Goal: Task Accomplishment & Management: Manage account settings

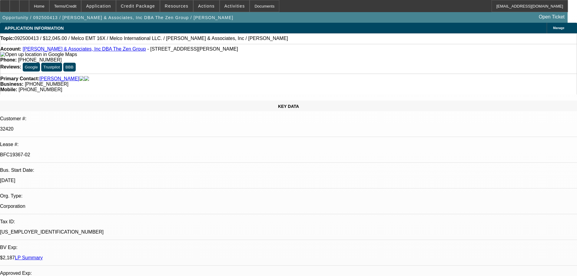
select select "0"
select select "2"
select select "0.1"
select select "4"
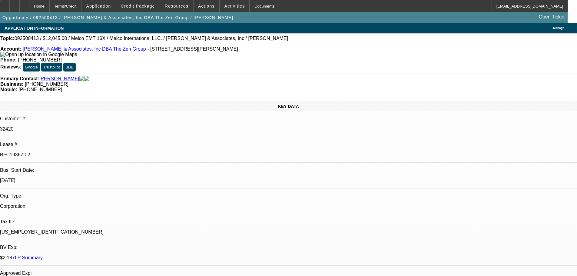
drag, startPoint x: 335, startPoint y: 194, endPoint x: 333, endPoint y: 45, distance: 148.3
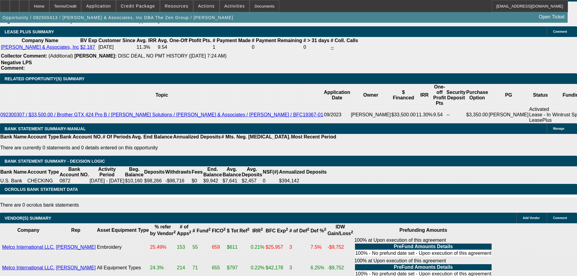
drag, startPoint x: 253, startPoint y: 242, endPoint x: 255, endPoint y: 281, distance: 39.1
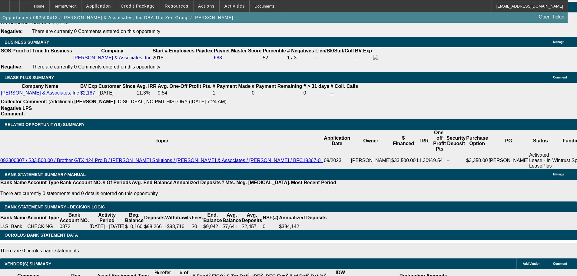
scroll to position [894, 0]
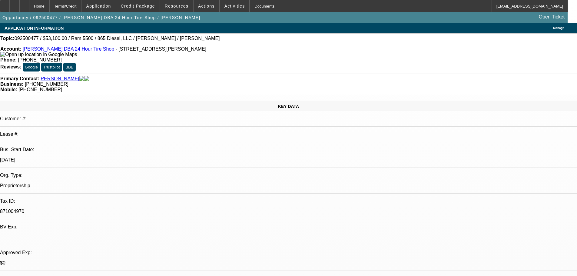
select select "0.1"
select select "0"
select select "2"
select select "0"
select select "6"
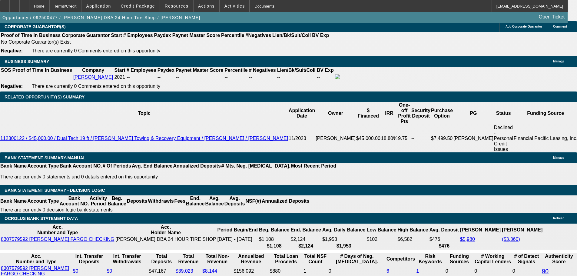
scroll to position [34, 0]
click at [24, 4] on icon at bounding box center [24, 4] width 0 height 0
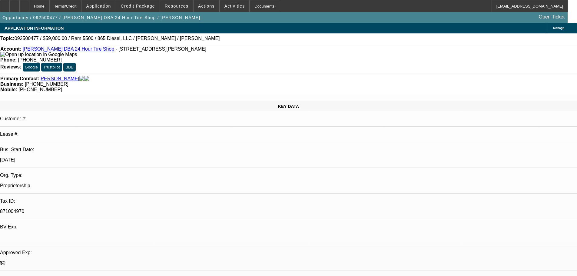
select select "0"
select select "3"
select select "0"
select select "6"
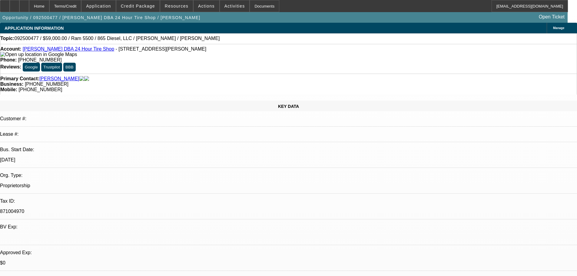
select select "0.1"
select select "0"
select select "2"
select select "0"
select select "6"
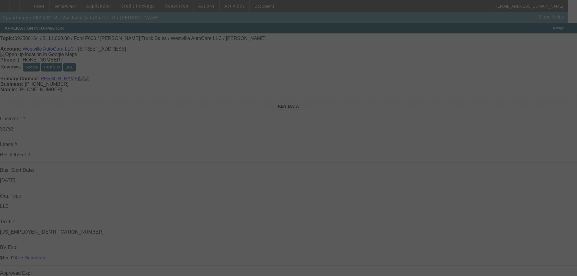
select select "0"
select select "2"
select select "0"
select select "6"
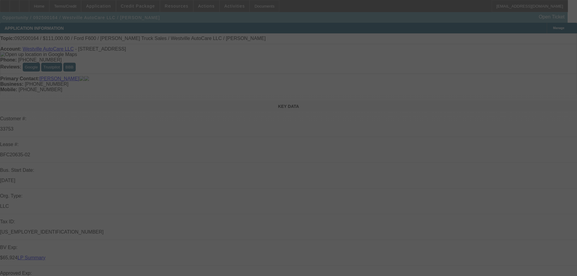
select select "0"
select select "2"
select select "0"
select select "6"
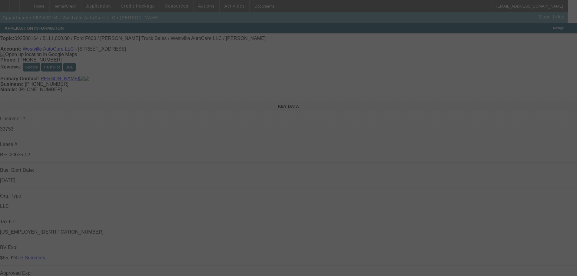
select select "0"
select select "2"
select select "0"
select select "6"
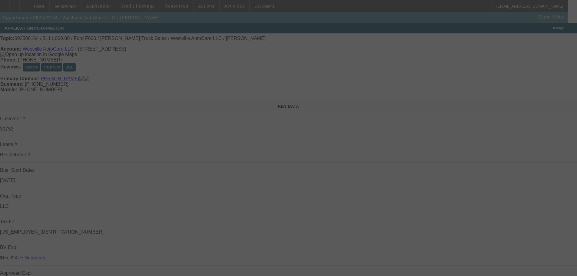
select select "0"
select select "2"
select select "0"
select select "6"
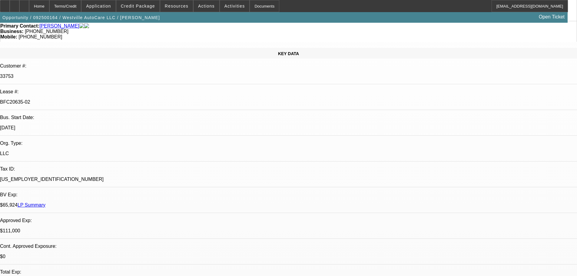
scroll to position [121, 0]
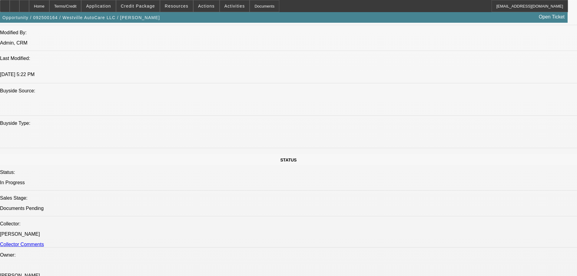
drag, startPoint x: 374, startPoint y: 273, endPoint x: 378, endPoint y: 269, distance: 4.9
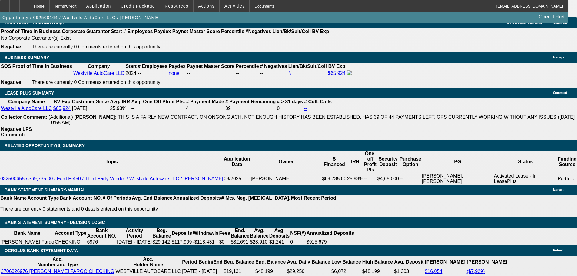
drag, startPoint x: 358, startPoint y: 192, endPoint x: 355, endPoint y: 212, distance: 20.9
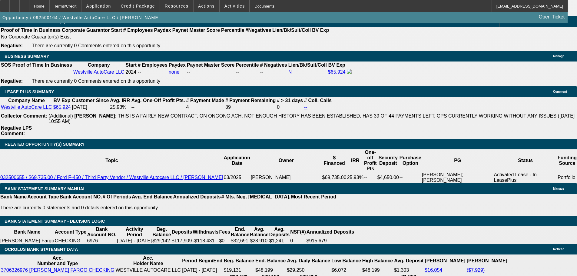
drag, startPoint x: 400, startPoint y: 251, endPoint x: 397, endPoint y: 222, distance: 29.6
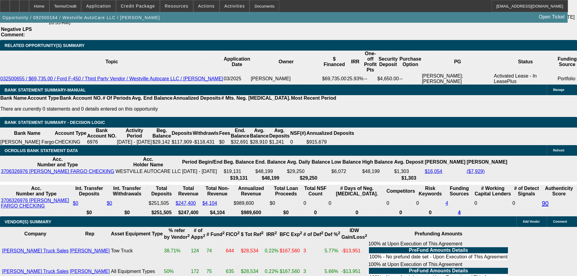
drag, startPoint x: 403, startPoint y: 276, endPoint x: 404, endPoint y: 285, distance: 9.4
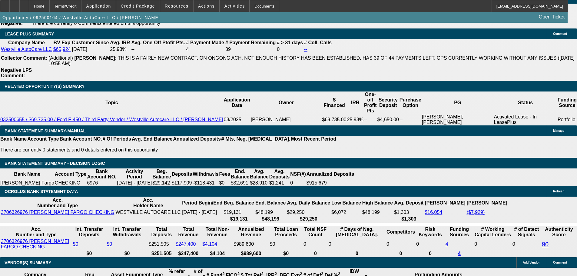
drag, startPoint x: 373, startPoint y: 190, endPoint x: 372, endPoint y: 185, distance: 5.8
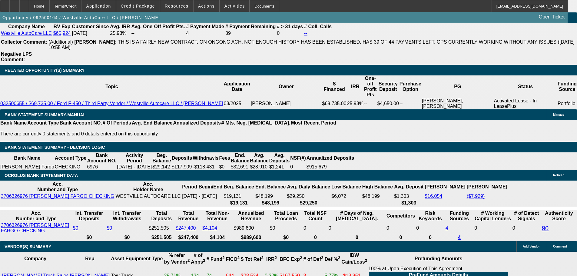
drag, startPoint x: 372, startPoint y: 185, endPoint x: 367, endPoint y: 219, distance: 34.5
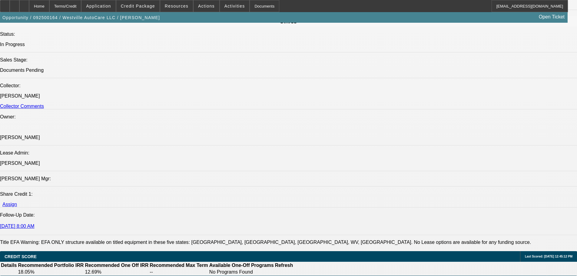
scroll to position [0, 0]
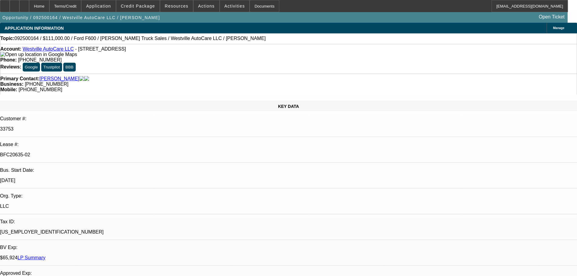
drag, startPoint x: 213, startPoint y: 130, endPoint x: 221, endPoint y: 23, distance: 107.7
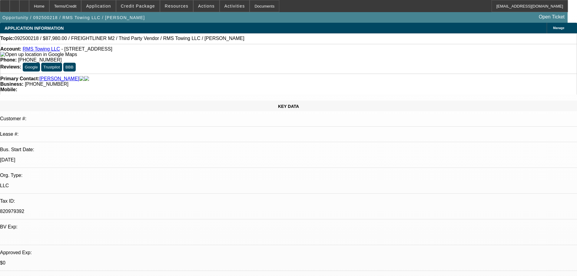
select select "0"
select select "3"
select select "0"
select select "6"
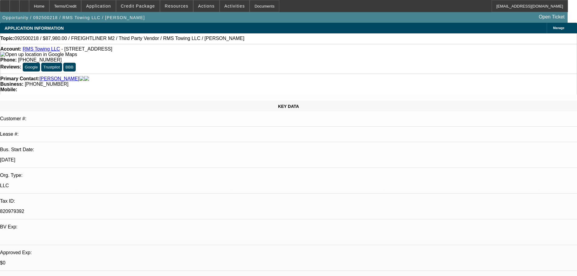
select select "0"
select select "3"
select select "0"
select select "6"
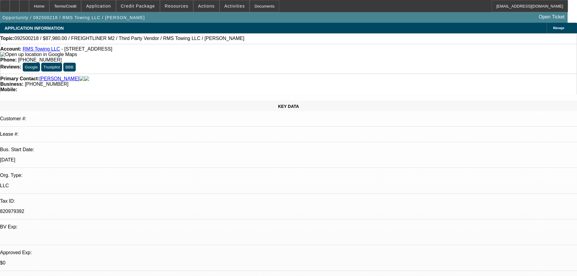
select select "0"
select select "3"
select select "0"
select select "6"
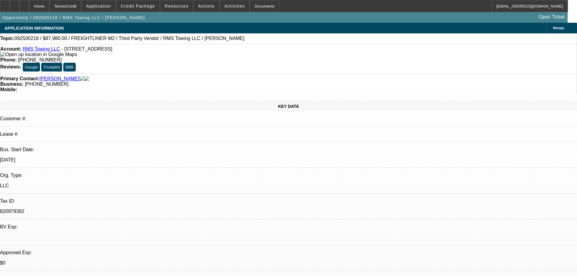
select select "0"
select select "3"
select select "0"
select select "6"
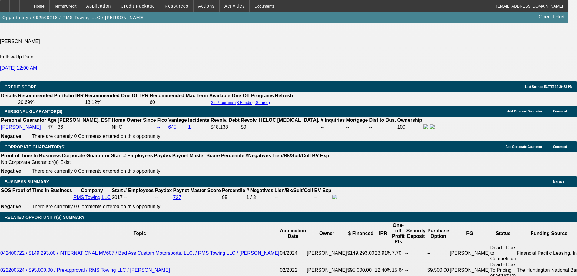
drag, startPoint x: 183, startPoint y: 283, endPoint x: 198, endPoint y: 286, distance: 15.4
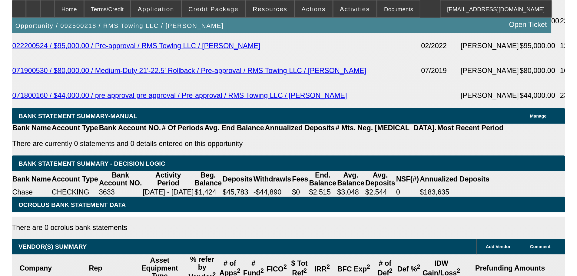
scroll to position [907, 0]
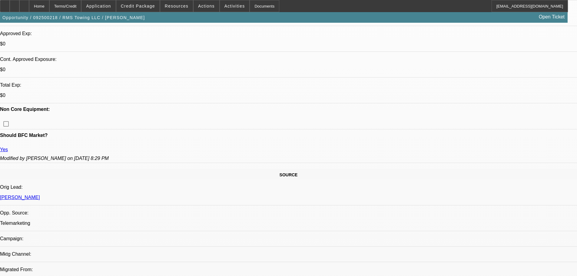
drag, startPoint x: 285, startPoint y: 173, endPoint x: 269, endPoint y: 63, distance: 111.3
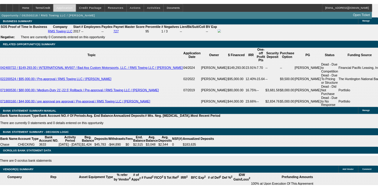
scroll to position [1155, 0]
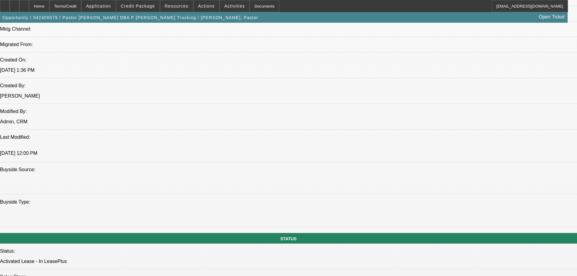
select select "0"
select select "2"
select select "0"
select select "6"
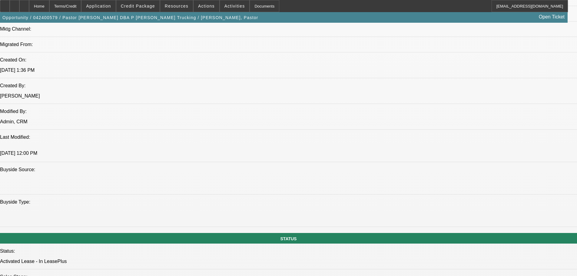
select select "0"
select select "2"
select select "0"
select select "6"
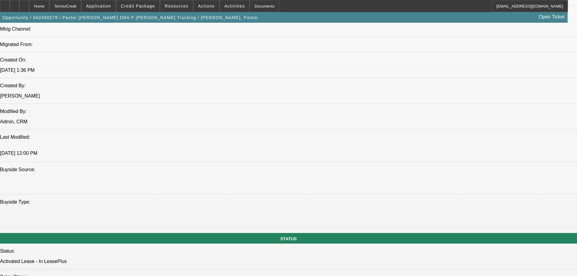
select select "0"
select select "2"
select select "0"
select select "6"
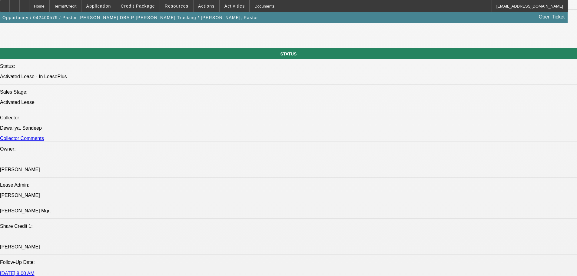
scroll to position [690, 0]
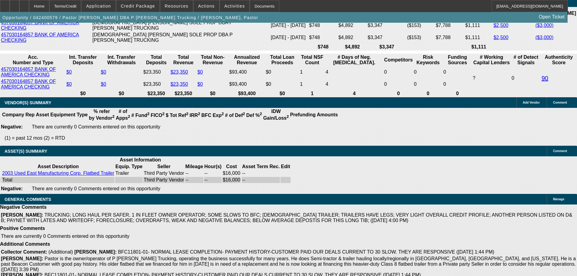
drag, startPoint x: 244, startPoint y: 207, endPoint x: 241, endPoint y: 222, distance: 15.2
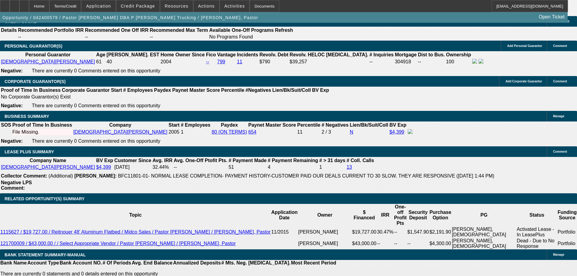
drag, startPoint x: 219, startPoint y: 182, endPoint x: 228, endPoint y: 222, distance: 41.1
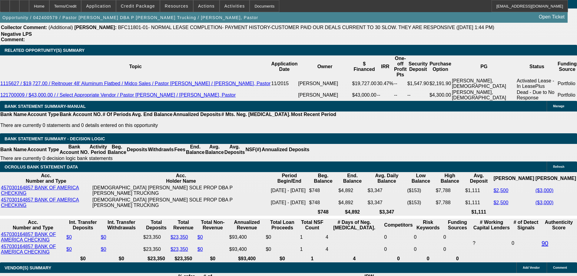
drag, startPoint x: 187, startPoint y: 107, endPoint x: 183, endPoint y: 140, distance: 33.5
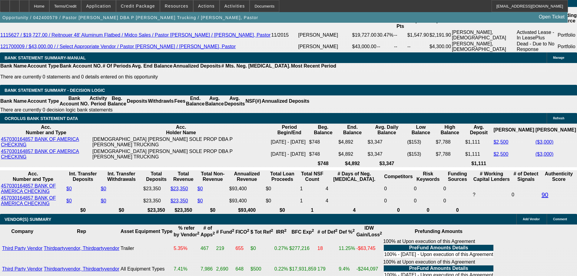
drag, startPoint x: 173, startPoint y: 104, endPoint x: 171, endPoint y: 89, distance: 14.8
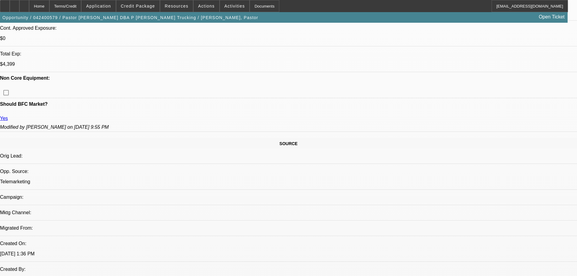
scroll to position [239, 0]
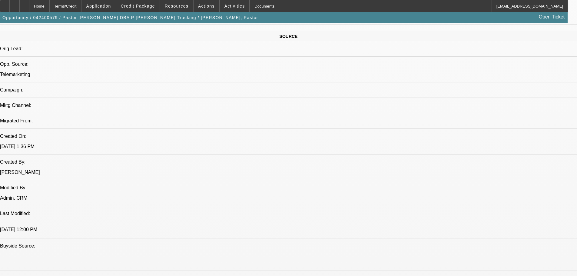
scroll to position [330, 0]
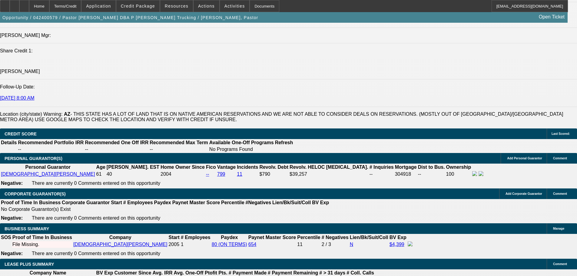
scroll to position [965, 0]
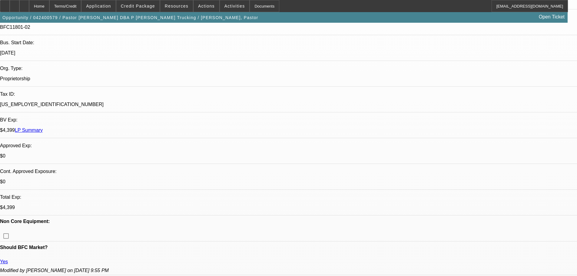
scroll to position [0, 0]
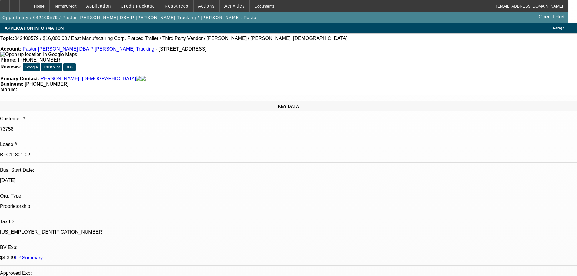
drag, startPoint x: 273, startPoint y: 203, endPoint x: 289, endPoint y: 104, distance: 100.5
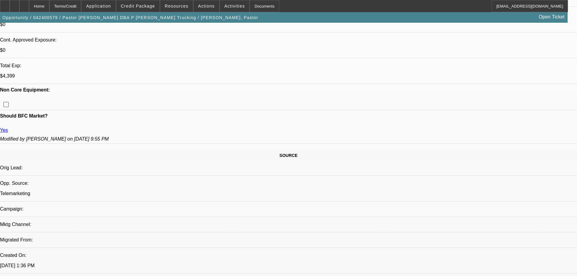
scroll to position [212, 0]
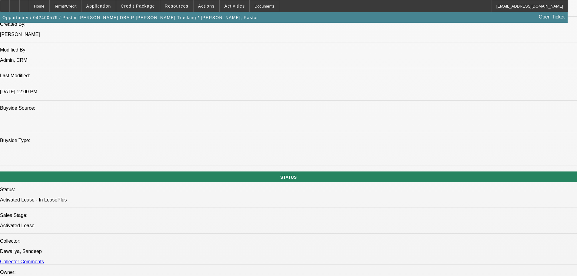
scroll to position [515, 0]
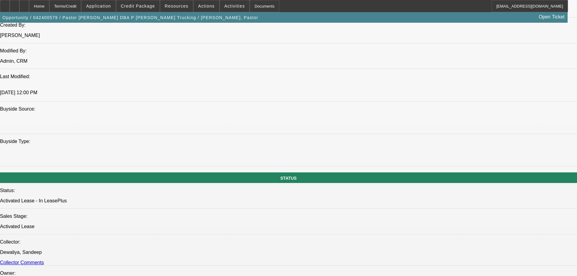
drag, startPoint x: 247, startPoint y: 135, endPoint x: 208, endPoint y: 136, distance: 38.8
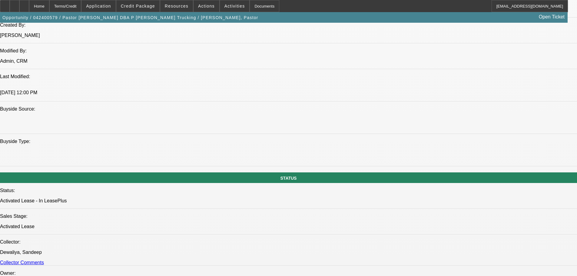
drag, startPoint x: 246, startPoint y: 133, endPoint x: 241, endPoint y: 136, distance: 5.7
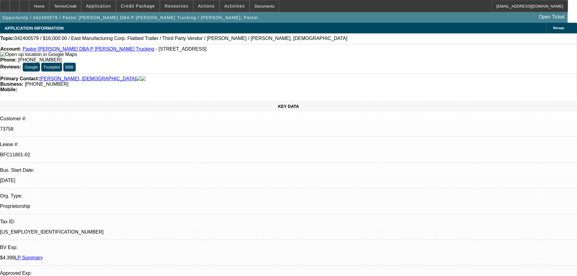
scroll to position [0, 0]
drag, startPoint x: 483, startPoint y: 75, endPoint x: 470, endPoint y: 57, distance: 22.4
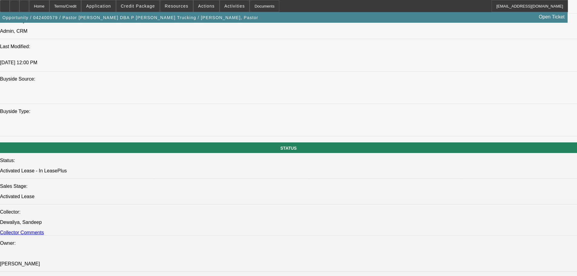
drag, startPoint x: 208, startPoint y: 170, endPoint x: 194, endPoint y: 91, distance: 80.2
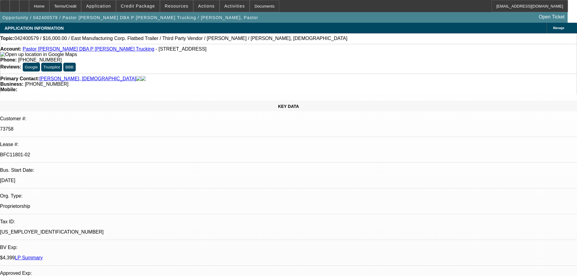
drag, startPoint x: 232, startPoint y: 206, endPoint x: 179, endPoint y: -33, distance: 244.0
click at [147, 6] on span "Credit Package" at bounding box center [138, 6] width 34 height 5
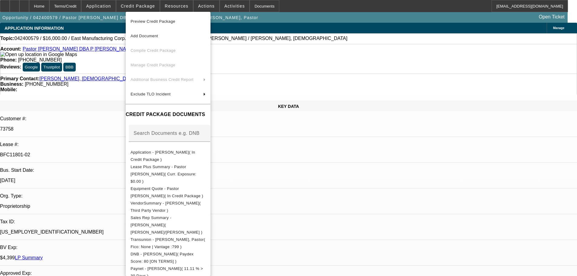
click at [313, 181] on div at bounding box center [288, 138] width 577 height 276
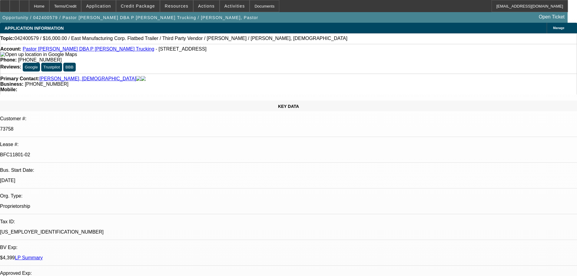
drag, startPoint x: 296, startPoint y: 184, endPoint x: 259, endPoint y: 131, distance: 64.9
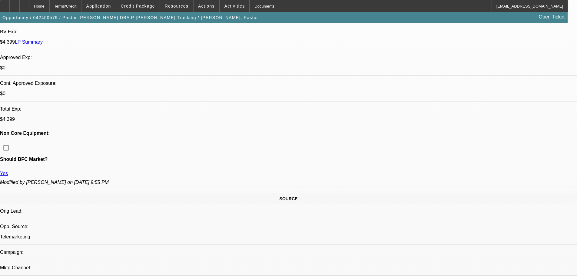
drag, startPoint x: 251, startPoint y: 137, endPoint x: 262, endPoint y: 195, distance: 59.3
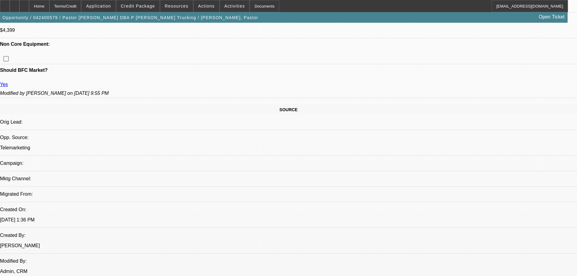
drag, startPoint x: 234, startPoint y: 150, endPoint x: 232, endPoint y: 98, distance: 52.1
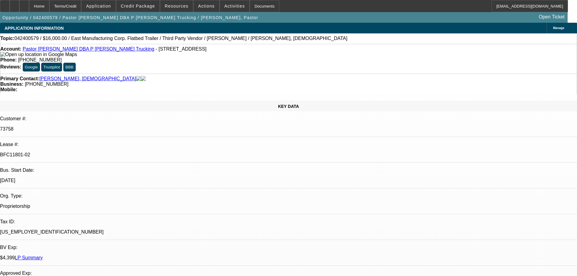
drag, startPoint x: 234, startPoint y: 169, endPoint x: 233, endPoint y: 114, distance: 54.2
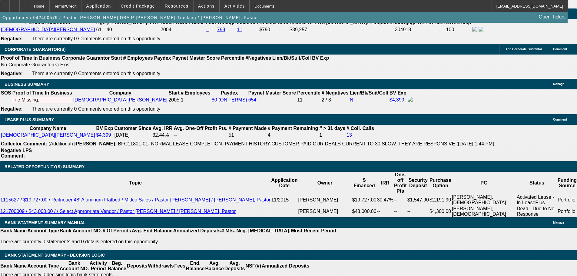
drag, startPoint x: 226, startPoint y: 158, endPoint x: 218, endPoint y: 188, distance: 31.2
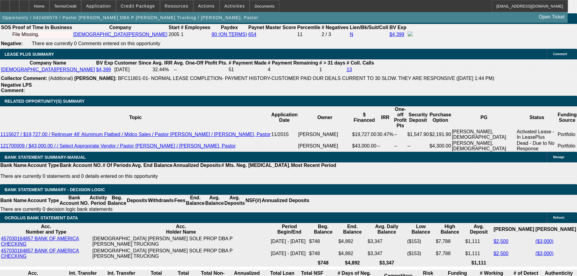
scroll to position [1121, 0]
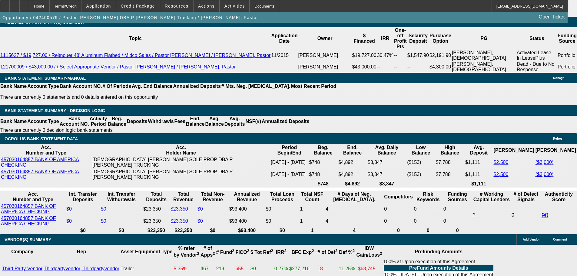
drag, startPoint x: 228, startPoint y: 153, endPoint x: 220, endPoint y: 186, distance: 34.0
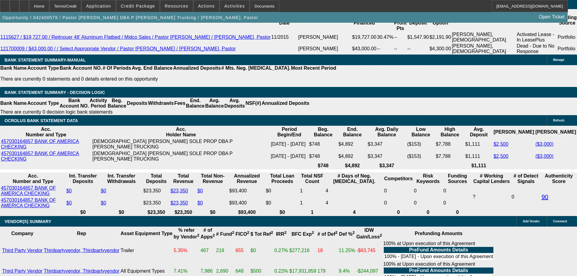
scroll to position [428, 0]
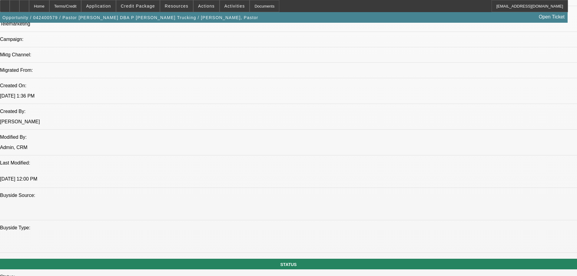
drag, startPoint x: 336, startPoint y: 116, endPoint x: 357, endPoint y: -18, distance: 135.5
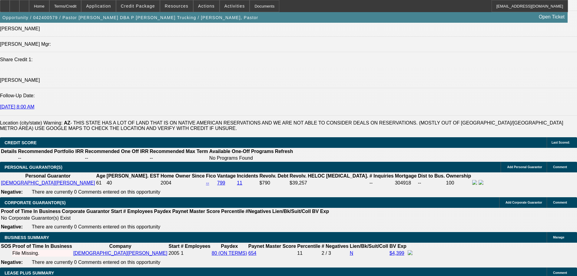
scroll to position [938, 0]
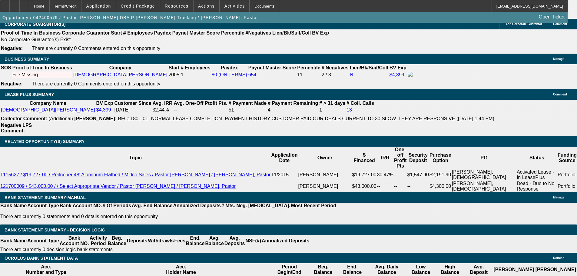
scroll to position [908, 0]
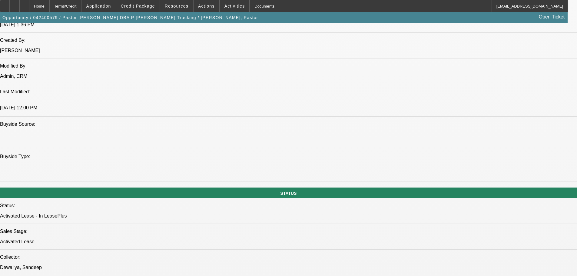
scroll to position [575, 0]
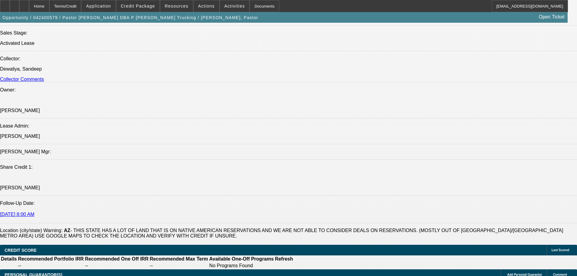
drag, startPoint x: 178, startPoint y: 175, endPoint x: 168, endPoint y: 101, distance: 74.5
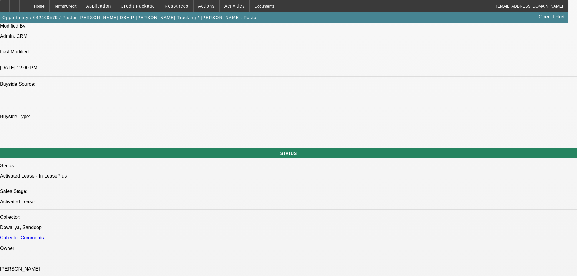
drag, startPoint x: 239, startPoint y: 85, endPoint x: 238, endPoint y: 74, distance: 11.3
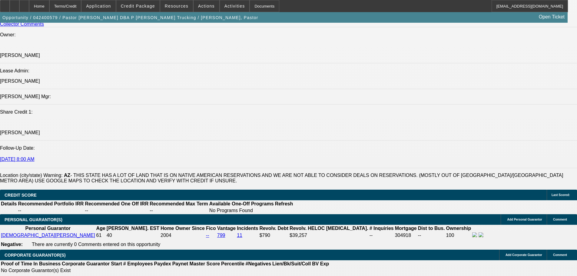
scroll to position [904, 0]
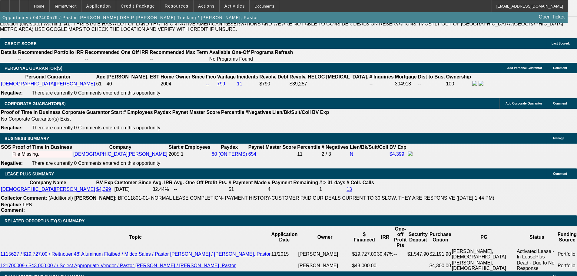
drag, startPoint x: 459, startPoint y: 87, endPoint x: 126, endPoint y: 211, distance: 355.7
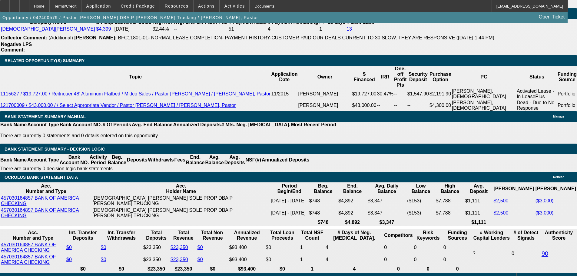
scroll to position [1116, 0]
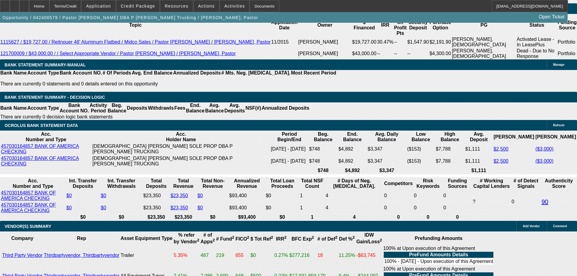
drag, startPoint x: 105, startPoint y: 121, endPoint x: 79, endPoint y: 121, distance: 26.3
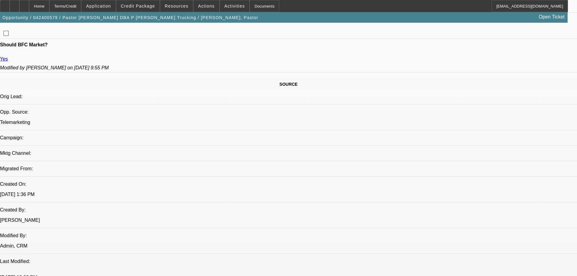
scroll to position [312, 0]
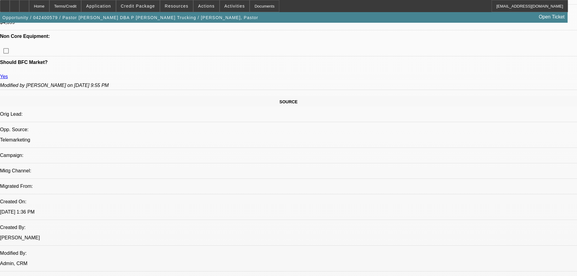
drag, startPoint x: 285, startPoint y: 117, endPoint x: 274, endPoint y: 119, distance: 11.6
drag, startPoint x: 287, startPoint y: 117, endPoint x: 268, endPoint y: 117, distance: 19.1
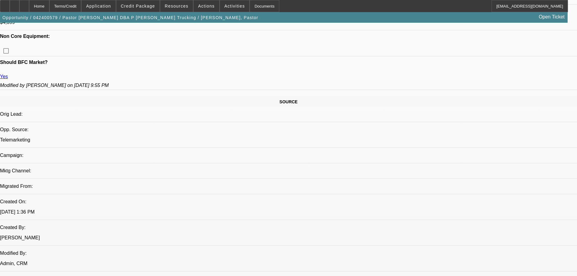
drag, startPoint x: 290, startPoint y: 120, endPoint x: 278, endPoint y: 120, distance: 12.4
drag, startPoint x: 294, startPoint y: 121, endPoint x: 289, endPoint y: 120, distance: 5.0
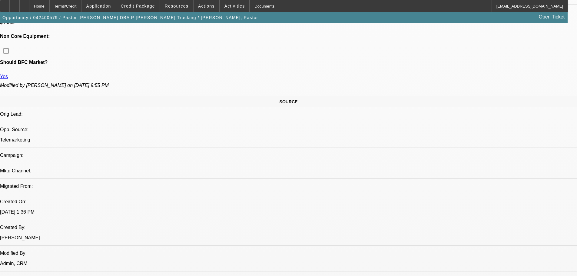
drag, startPoint x: 287, startPoint y: 118, endPoint x: 275, endPoint y: 118, distance: 12.1
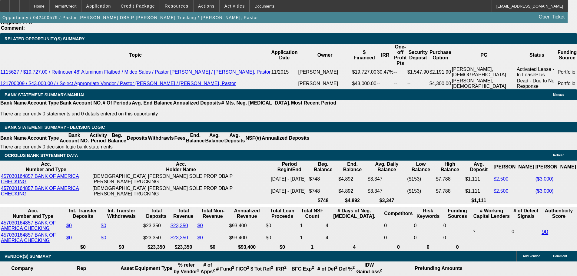
drag, startPoint x: 219, startPoint y: 140, endPoint x: 220, endPoint y: 199, distance: 59.3
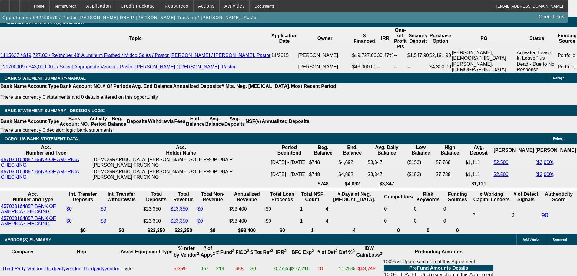
drag, startPoint x: 222, startPoint y: 191, endPoint x: 212, endPoint y: 132, distance: 60.2
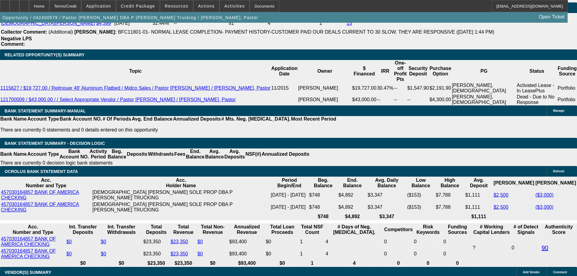
scroll to position [218, 0]
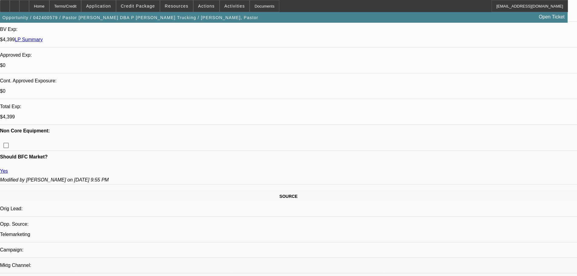
drag, startPoint x: 278, startPoint y: 86, endPoint x: 283, endPoint y: 87, distance: 4.6
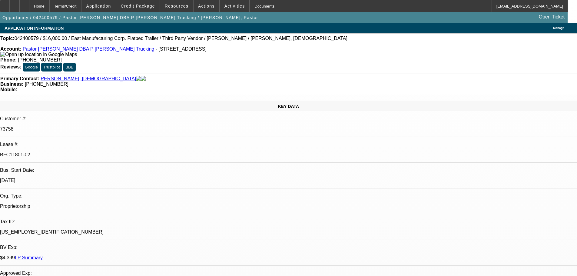
drag, startPoint x: 359, startPoint y: 115, endPoint x: 320, endPoint y: 116, distance: 38.8
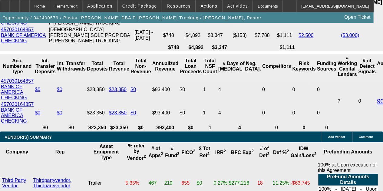
scroll to position [1299, 0]
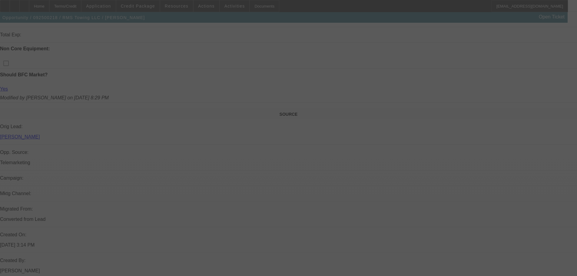
drag, startPoint x: 146, startPoint y: 150, endPoint x: 152, endPoint y: 219, distance: 69.9
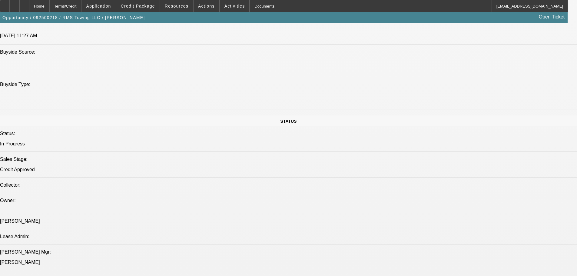
select select "0"
select select "3"
select select "0"
select select "6"
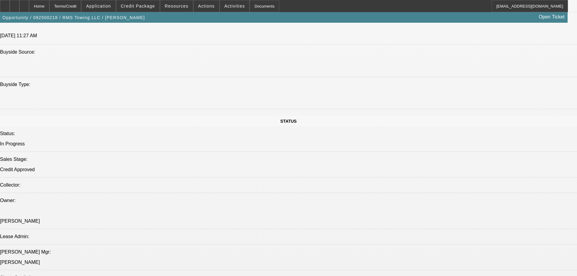
select select "0"
select select "3"
select select "0"
select select "6"
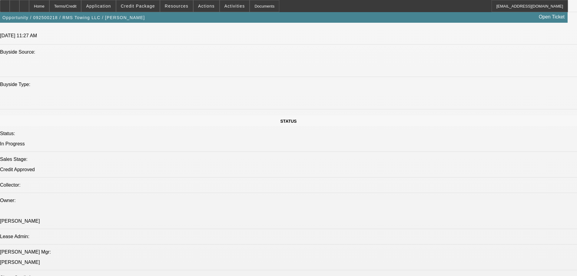
select select "0"
select select "3"
select select "0"
select select "6"
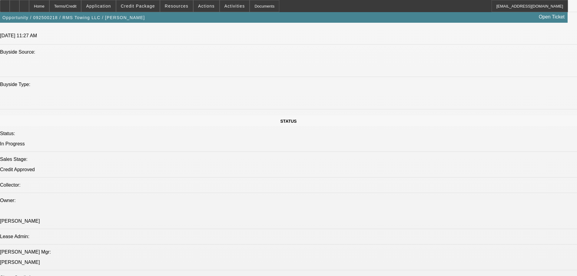
select select "0"
select select "3"
select select "0"
select select "6"
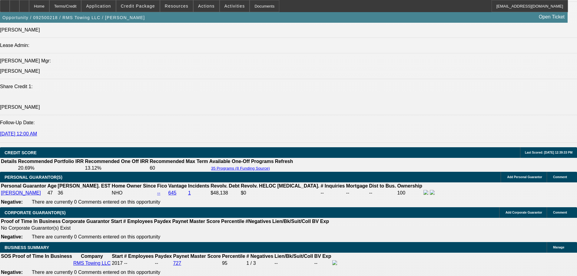
scroll to position [812, 0]
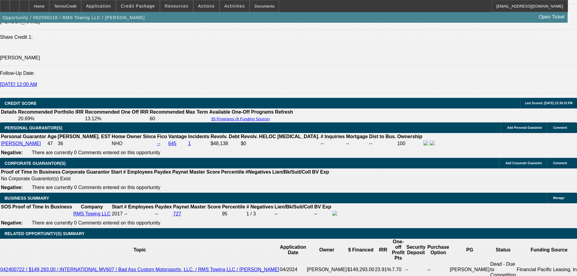
drag, startPoint x: 493, startPoint y: 71, endPoint x: 488, endPoint y: 62, distance: 9.8
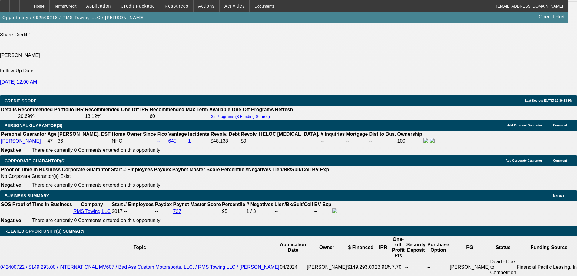
scroll to position [812, 0]
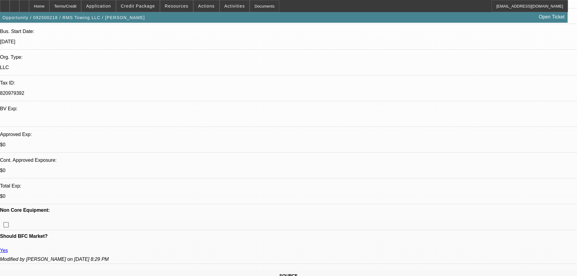
scroll to position [0, 0]
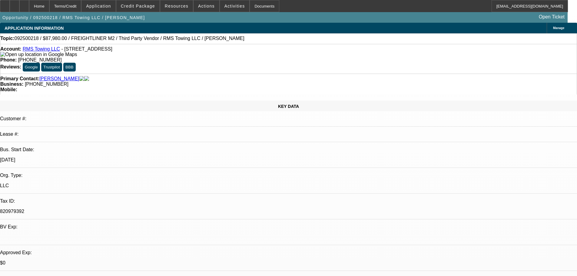
drag, startPoint x: 385, startPoint y: 133, endPoint x: 382, endPoint y: 33, distance: 99.9
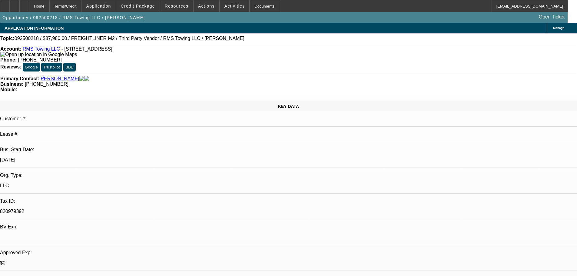
copy body "https://www.facebook.com/marketplace/item/3675952609379866/?rdid=SbYO72zgLZl1zw…"
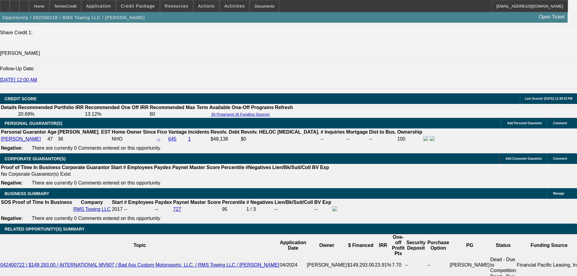
scroll to position [817, 0]
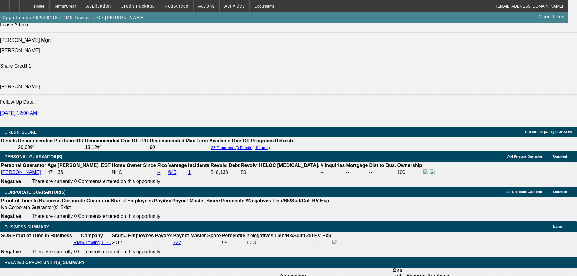
scroll to position [726, 0]
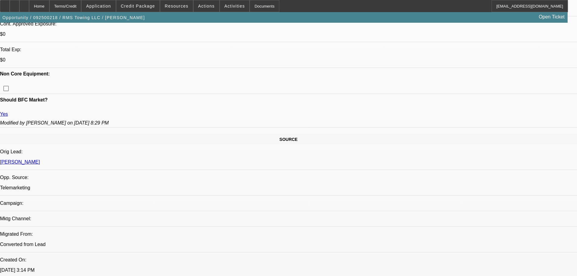
scroll to position [20, 0]
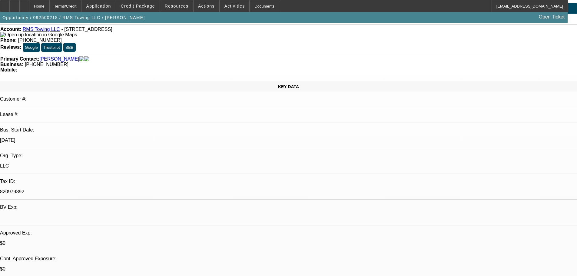
drag, startPoint x: 186, startPoint y: 128, endPoint x: 190, endPoint y: 87, distance: 41.7
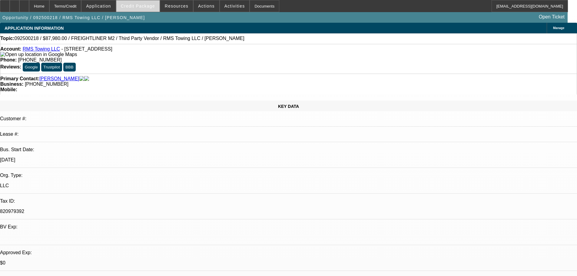
click at [146, 5] on span "Credit Package" at bounding box center [138, 6] width 34 height 5
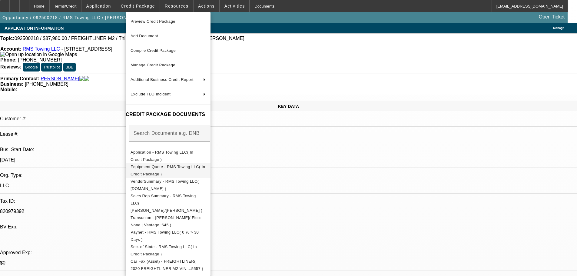
click at [178, 171] on span "Equipment Quote - RMS Towing LLC( In Credit Package )" at bounding box center [167, 170] width 75 height 15
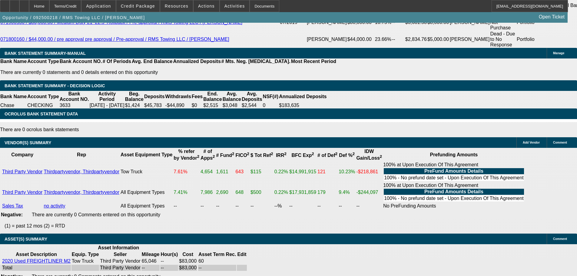
drag, startPoint x: 210, startPoint y: 81, endPoint x: 210, endPoint y: 206, distance: 124.1
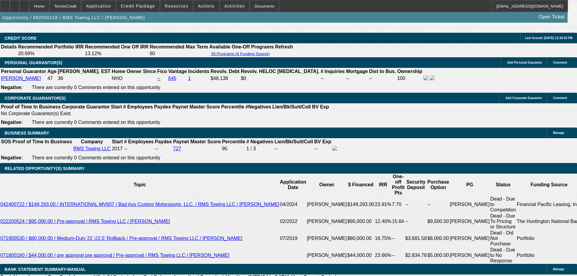
scroll to position [851, 0]
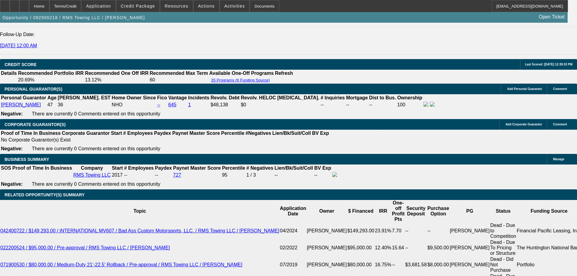
drag, startPoint x: 423, startPoint y: 204, endPoint x: 390, endPoint y: 195, distance: 34.9
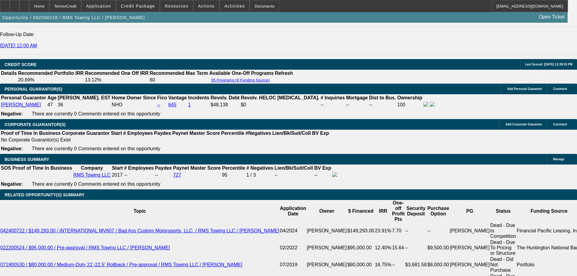
copy div "9/25 TT ray, moving forward-going to go through cards to see which he would lik…"
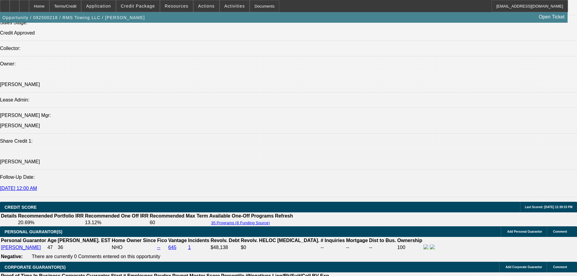
drag, startPoint x: 387, startPoint y: 185, endPoint x: 364, endPoint y: 117, distance: 71.2
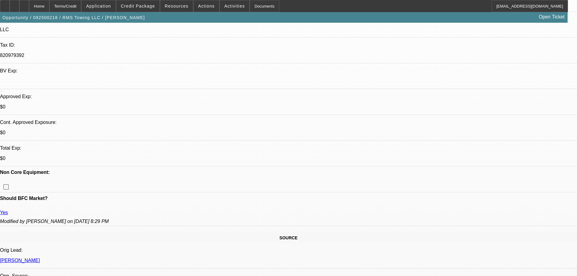
drag, startPoint x: 252, startPoint y: 193, endPoint x: 262, endPoint y: 51, distance: 142.9
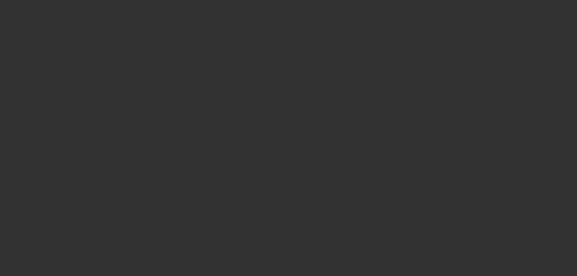
click at [277, 130] on div at bounding box center [288, 138] width 577 height 276
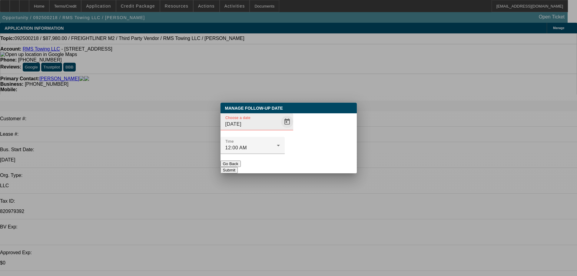
click at [280, 129] on span "Open calendar" at bounding box center [287, 121] width 15 height 15
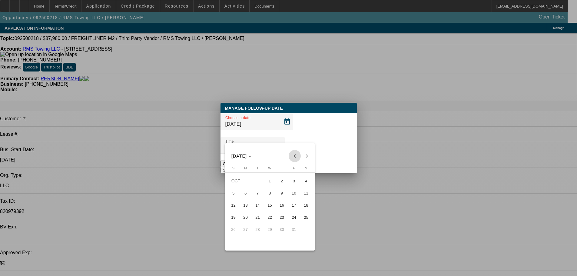
click at [292, 157] on span "Previous month" at bounding box center [294, 156] width 12 height 12
click at [293, 230] on span "26" at bounding box center [293, 229] width 11 height 11
type input "9/26/2025"
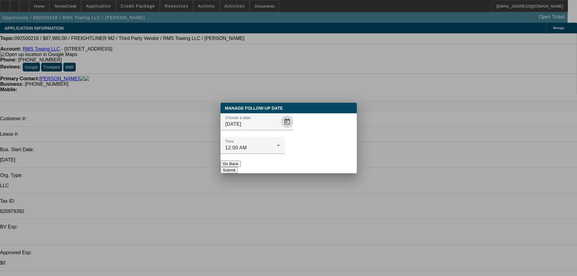
click at [238, 167] on button "Submit" at bounding box center [228, 170] width 17 height 6
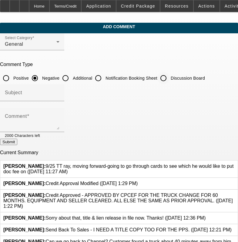
click at [169, 76] on input "Discussion Board" at bounding box center [163, 78] width 12 height 12
radio input "true"
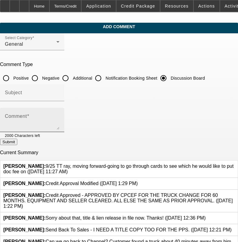
click at [59, 130] on div "Comment" at bounding box center [32, 120] width 54 height 24
paste textarea "9/25 TT ray, moving forward-going to go through cards to see which he would lik…"
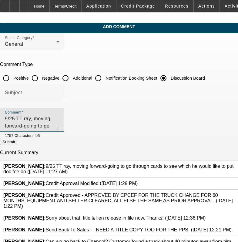
scroll to position [6, 0]
type textarea "9/25 TT ray, moving forward-going to go through cards to see which he would lik…"
click at [59, 137] on div at bounding box center [49, 135] width 19 height 7
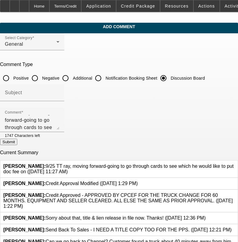
click at [17, 144] on button "Submit" at bounding box center [8, 142] width 17 height 6
radio input "true"
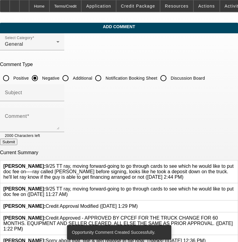
click at [234, 188] on div at bounding box center [234, 191] width 0 height 11
click at [234, 186] on icon at bounding box center [234, 186] width 0 height 0
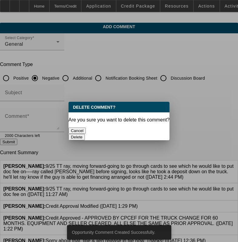
click at [85, 134] on button "Delete" at bounding box center [76, 137] width 17 height 6
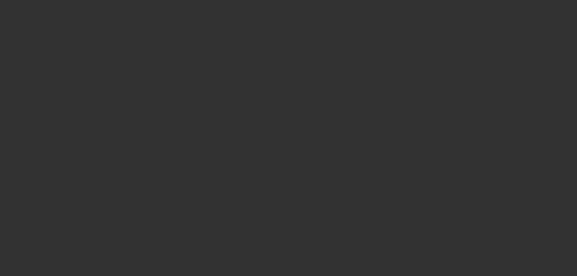
select select "0"
select select "2"
select select "0.1"
select select "4"
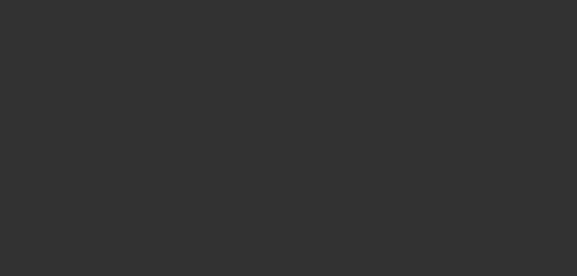
select select "0"
select select "2"
select select "0.1"
select select "4"
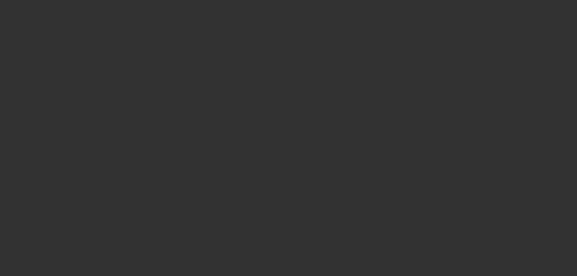
select select "0"
select select "2"
select select "0.1"
select select "4"
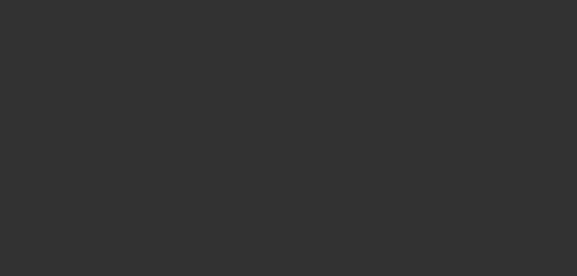
select select "0"
select select "2"
select select "0.1"
select select "4"
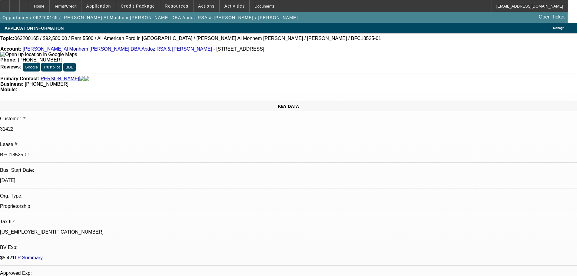
drag, startPoint x: 203, startPoint y: 160, endPoint x: 203, endPoint y: 55, distance: 105.6
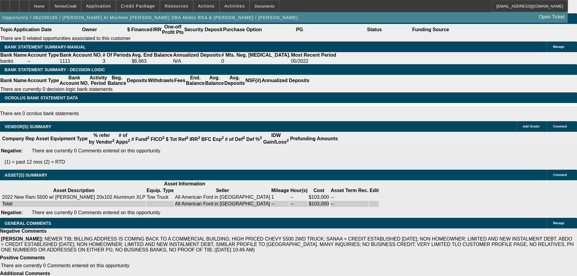
drag, startPoint x: 181, startPoint y: 133, endPoint x: 206, endPoint y: 258, distance: 128.2
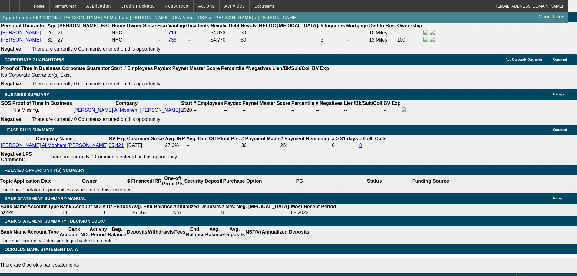
scroll to position [995, 0]
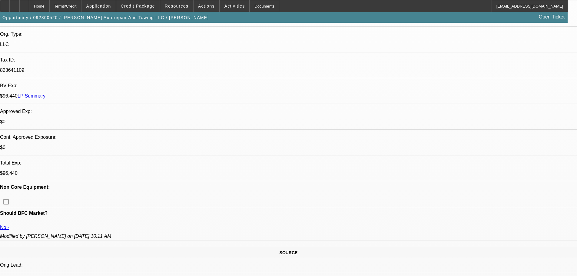
drag, startPoint x: 260, startPoint y: 127, endPoint x: 263, endPoint y: 164, distance: 37.1
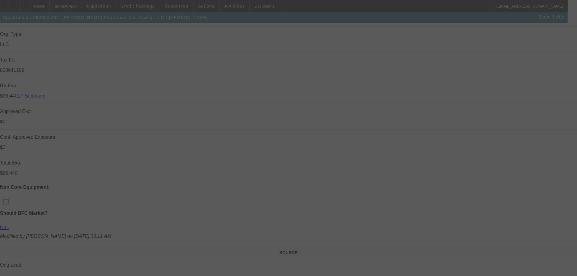
select select "0"
select select "2"
select select "0.1"
select select "4"
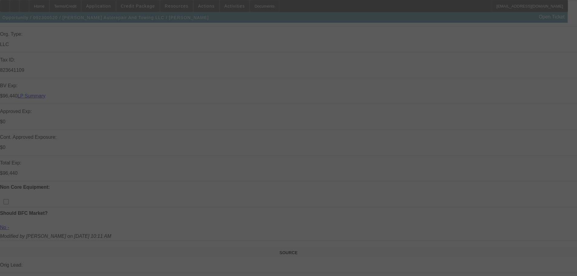
select select "0"
select select "2"
select select "0.1"
select select "4"
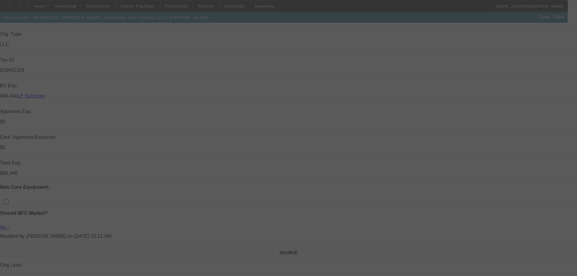
select select "0"
select select "2"
select select "0.1"
select select "4"
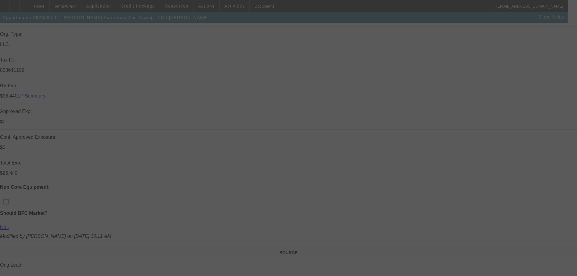
select select "0"
select select "2"
select select "0.1"
select select "4"
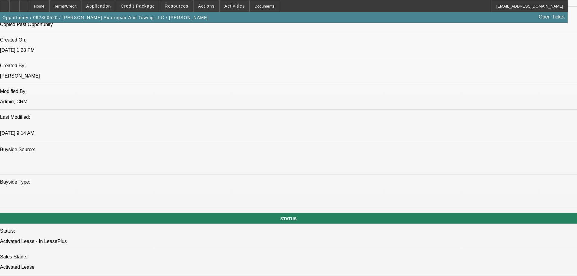
scroll to position [417, 0]
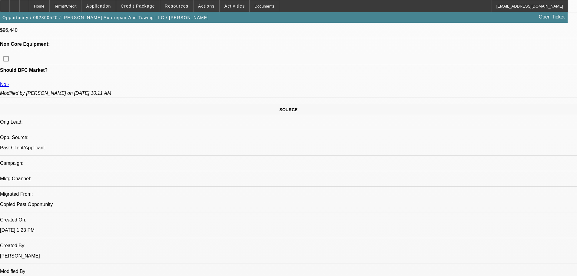
scroll to position [236, 0]
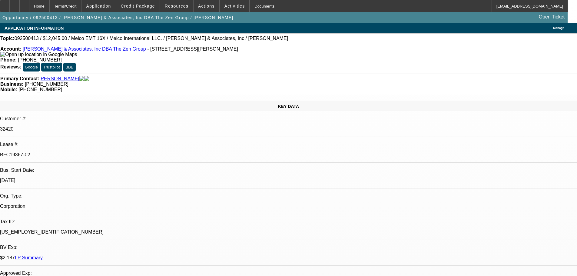
select select "0"
select select "2"
select select "0.1"
select select "4"
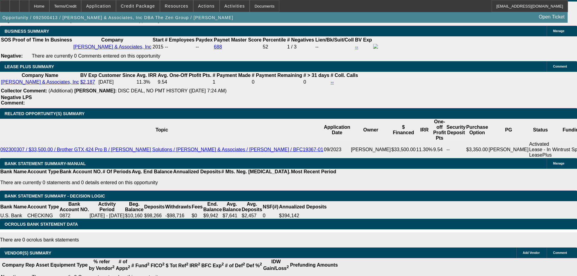
drag, startPoint x: 389, startPoint y: 202, endPoint x: 390, endPoint y: 216, distance: 14.2
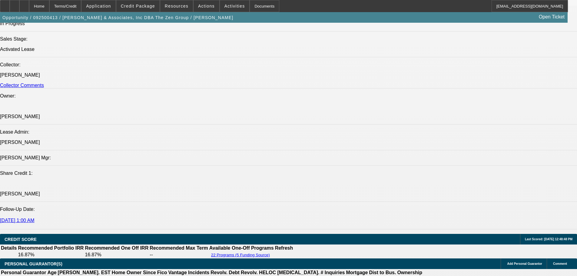
scroll to position [773, 0]
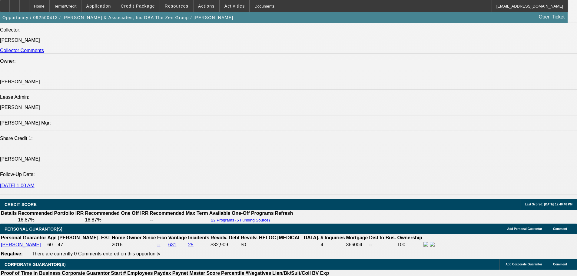
click at [147, 7] on span "Credit Package" at bounding box center [138, 6] width 34 height 5
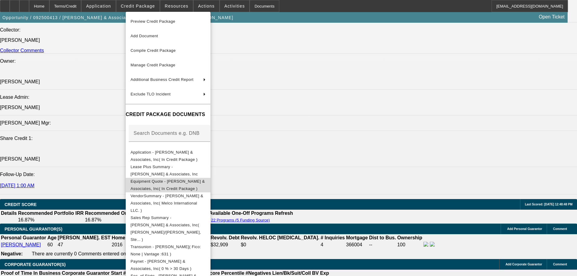
click at [205, 183] on span "Equipment Quote - [PERSON_NAME] & Associates, Inc( In Credit Package )" at bounding box center [167, 185] width 74 height 12
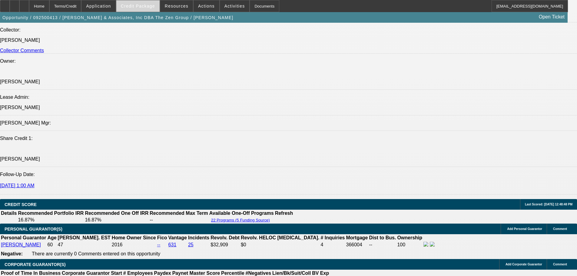
click at [146, 7] on span "Credit Package" at bounding box center [138, 6] width 34 height 5
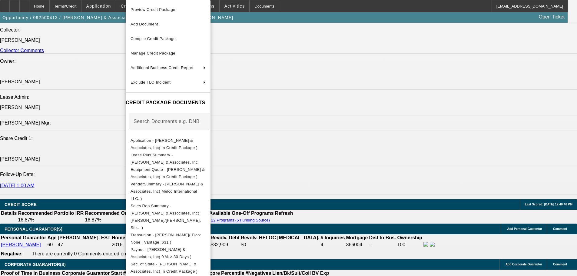
click at [327, 168] on div at bounding box center [288, 138] width 577 height 276
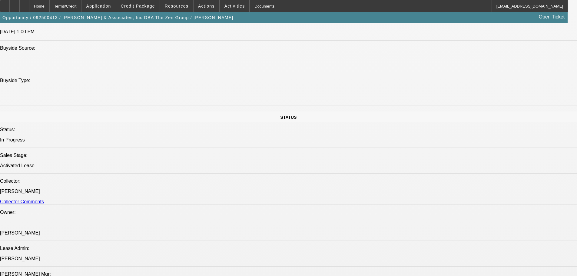
scroll to position [0, 0]
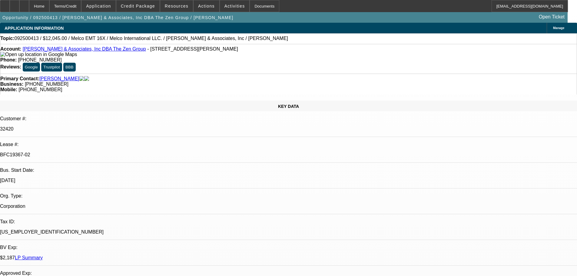
drag, startPoint x: 355, startPoint y: 212, endPoint x: 341, endPoint y: 74, distance: 138.2
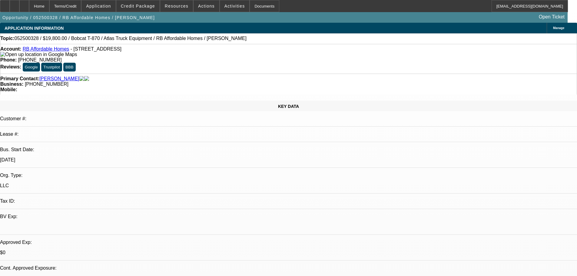
select select "0.1"
select select "2"
select select "0.1"
select select "4"
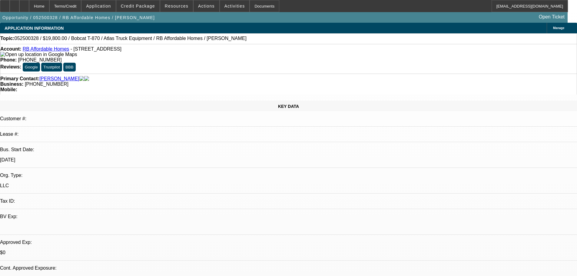
select select "0.1"
select select "2"
select select "0.1"
select select "4"
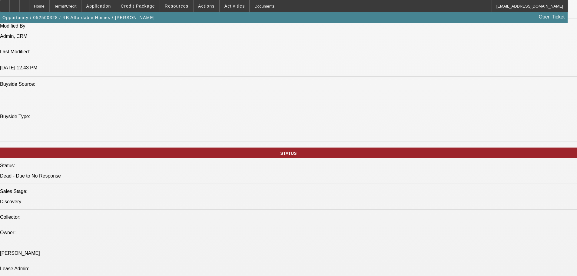
scroll to position [991, 0]
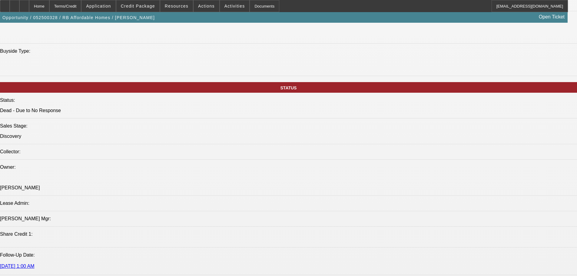
scroll to position [0, 0]
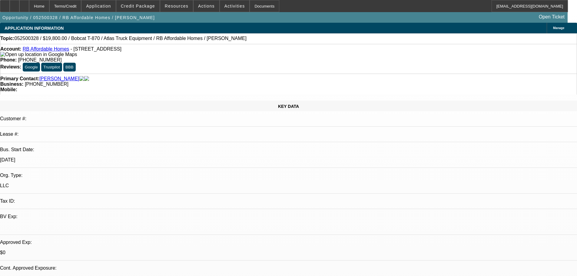
drag, startPoint x: 342, startPoint y: 247, endPoint x: 334, endPoint y: 123, distance: 124.1
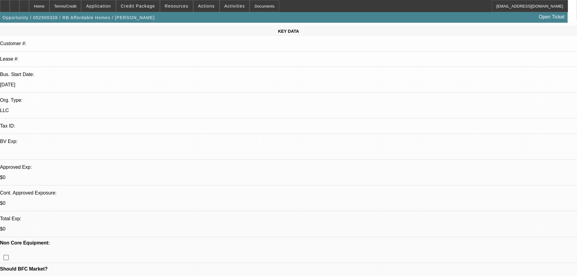
scroll to position [121, 0]
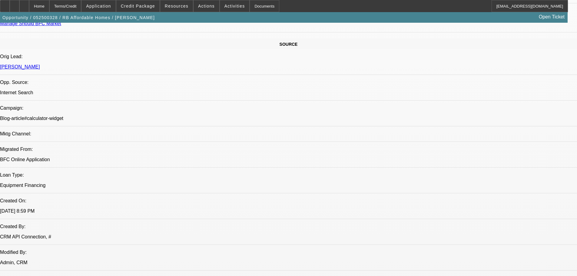
drag, startPoint x: 292, startPoint y: 109, endPoint x: 304, endPoint y: 190, distance: 81.9
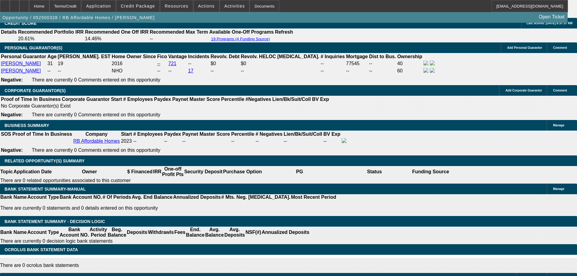
scroll to position [102, 0]
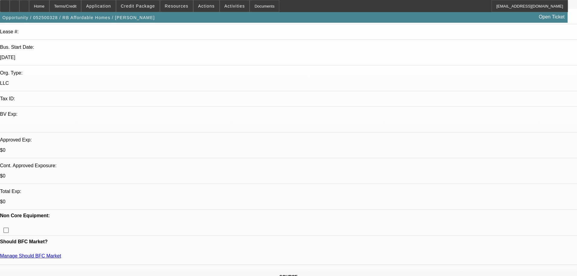
drag, startPoint x: 251, startPoint y: 221, endPoint x: 276, endPoint y: 56, distance: 167.2
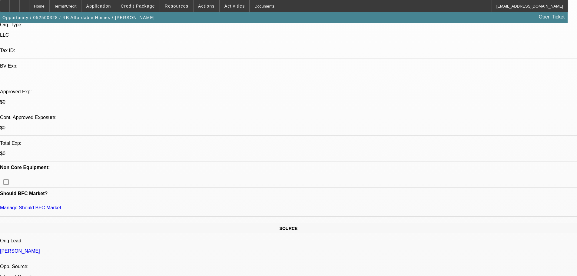
drag, startPoint x: 205, startPoint y: 201, endPoint x: 193, endPoint y: 147, distance: 55.2
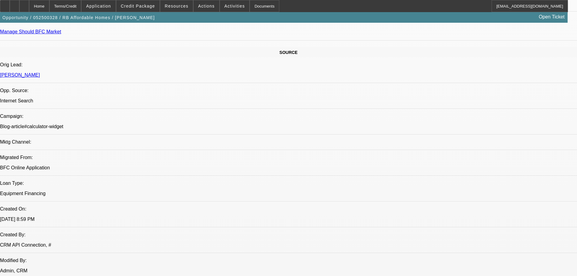
drag, startPoint x: 201, startPoint y: 189, endPoint x: 194, endPoint y: 183, distance: 9.7
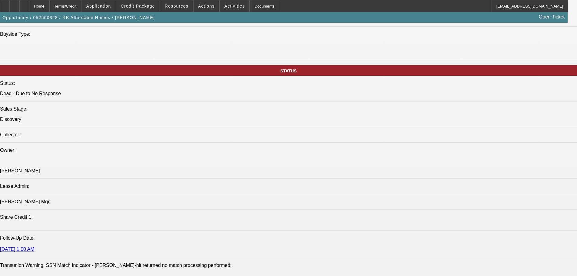
scroll to position [674, 0]
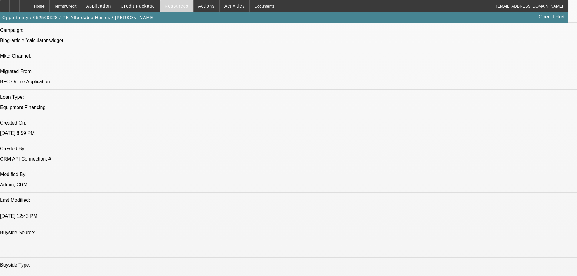
drag, startPoint x: 190, startPoint y: 112, endPoint x: 189, endPoint y: 10, distance: 102.0
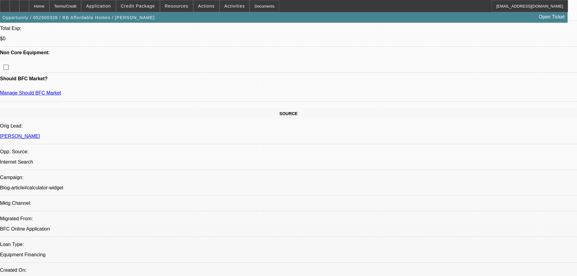
scroll to position [33, 0]
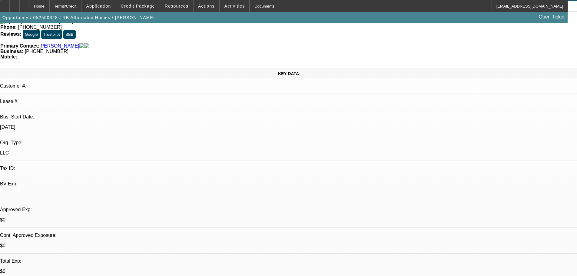
drag, startPoint x: 213, startPoint y: 103, endPoint x: 201, endPoint y: 30, distance: 73.9
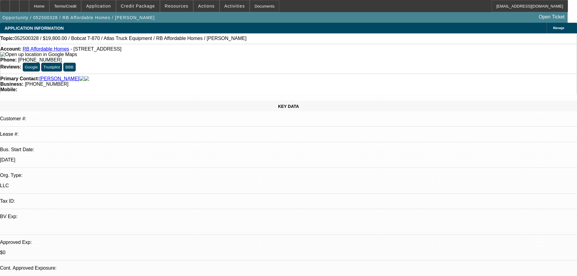
drag, startPoint x: 465, startPoint y: 70, endPoint x: 468, endPoint y: 41, distance: 28.6
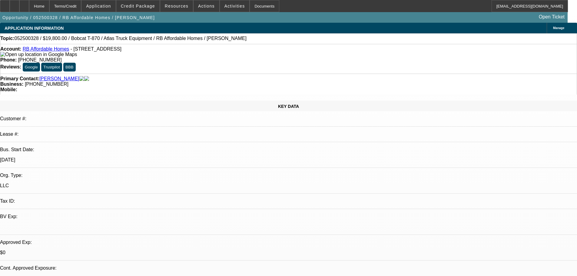
drag, startPoint x: 193, startPoint y: 100, endPoint x: 212, endPoint y: 191, distance: 93.1
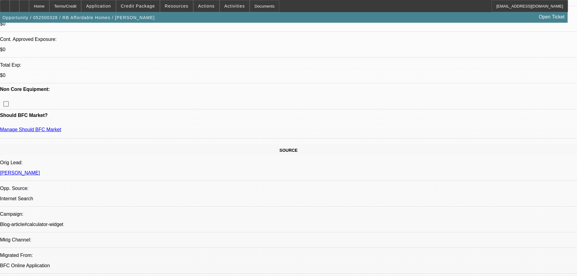
drag, startPoint x: 196, startPoint y: 80, endPoint x: 188, endPoint y: 78, distance: 8.1
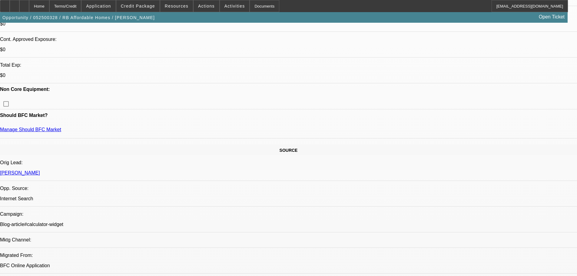
drag, startPoint x: 190, startPoint y: 77, endPoint x: 200, endPoint y: 80, distance: 10.4
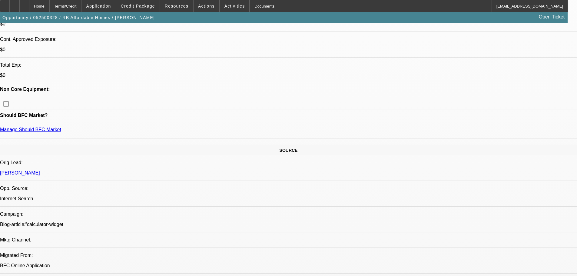
drag, startPoint x: 193, startPoint y: 79, endPoint x: 182, endPoint y: 78, distance: 11.2
drag, startPoint x: 196, startPoint y: 77, endPoint x: 186, endPoint y: 80, distance: 10.0
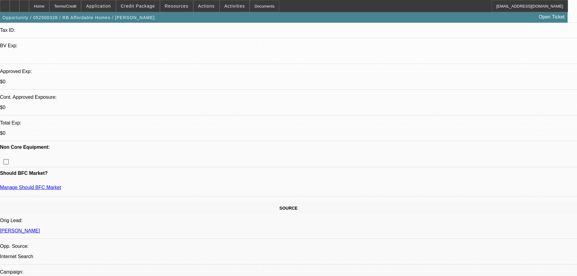
drag, startPoint x: 204, startPoint y: 160, endPoint x: 207, endPoint y: 101, distance: 58.5
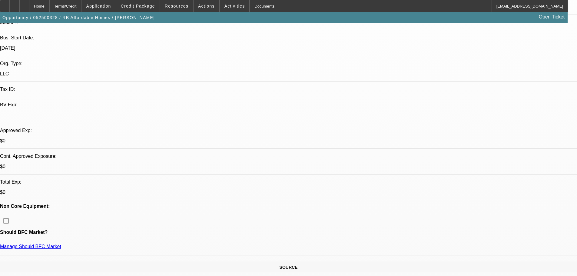
drag, startPoint x: 163, startPoint y: 156, endPoint x: 170, endPoint y: 209, distance: 52.5
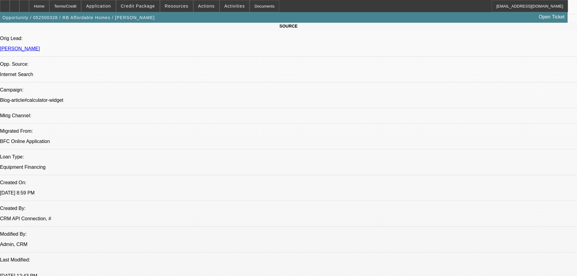
drag, startPoint x: 208, startPoint y: 152, endPoint x: 210, endPoint y: 198, distance: 46.0
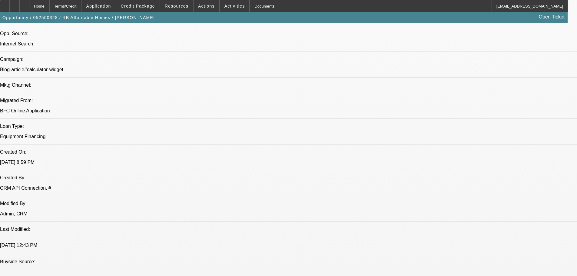
drag, startPoint x: 184, startPoint y: 124, endPoint x: 186, endPoint y: 264, distance: 139.9
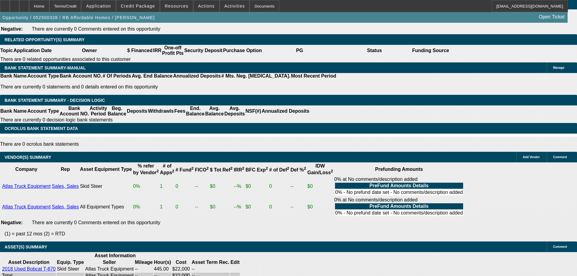
scroll to position [291, 0]
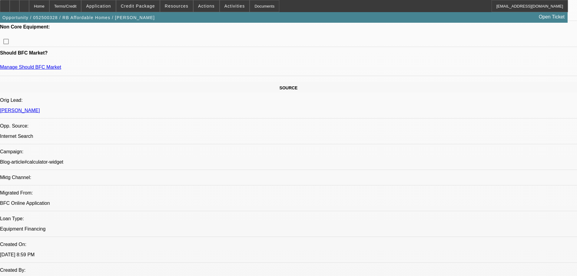
drag, startPoint x: 210, startPoint y: 204, endPoint x: 212, endPoint y: 35, distance: 168.3
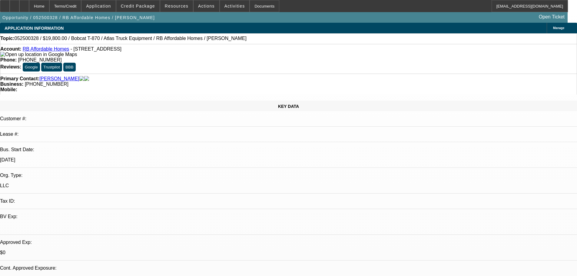
drag, startPoint x: 208, startPoint y: 141, endPoint x: 251, endPoint y: 64, distance: 87.8
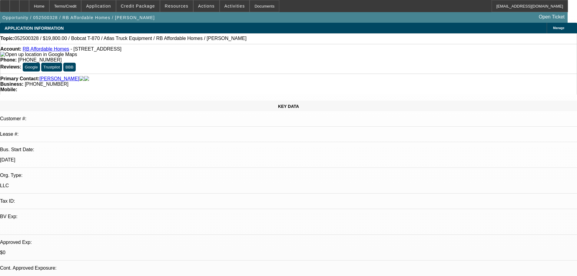
drag, startPoint x: 444, startPoint y: 97, endPoint x: 75, endPoint y: 152, distance: 372.7
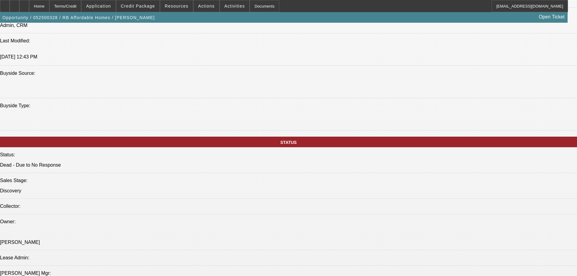
scroll to position [1026, 0]
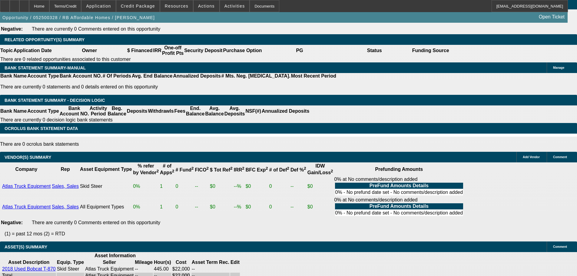
drag, startPoint x: 239, startPoint y: 267, endPoint x: 239, endPoint y: 274, distance: 7.0
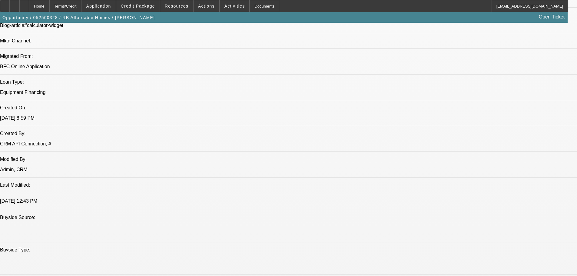
scroll to position [0, 0]
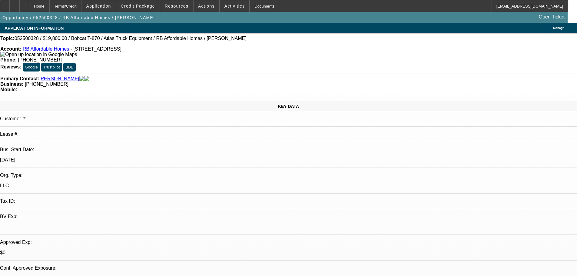
drag, startPoint x: 202, startPoint y: 203, endPoint x: 212, endPoint y: 42, distance: 161.9
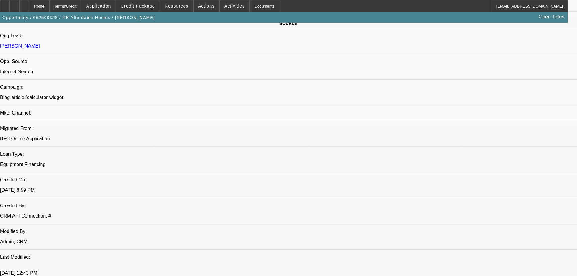
drag, startPoint x: 239, startPoint y: 221, endPoint x: 237, endPoint y: 232, distance: 11.1
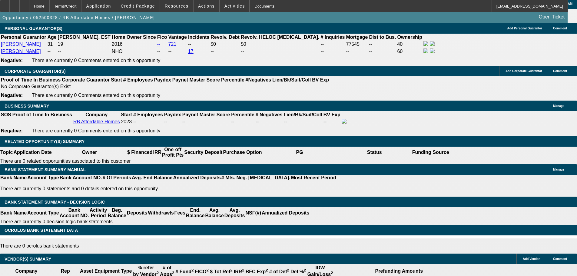
drag, startPoint x: 286, startPoint y: 149, endPoint x: 285, endPoint y: 182, distance: 32.4
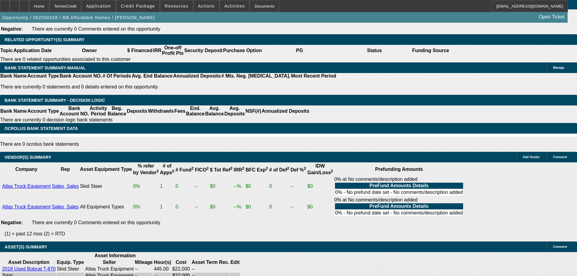
scroll to position [179, 0]
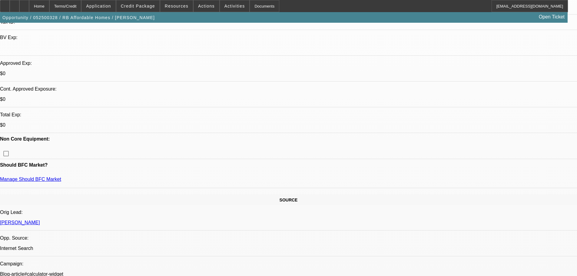
drag, startPoint x: 311, startPoint y: 186, endPoint x: 370, endPoint y: 60, distance: 138.5
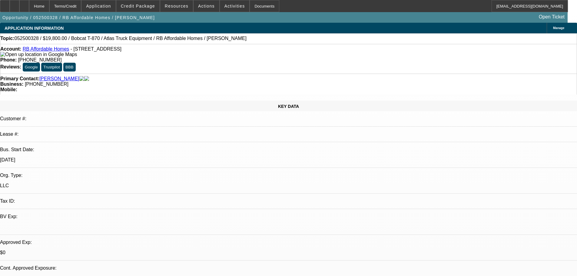
scroll to position [0, 0]
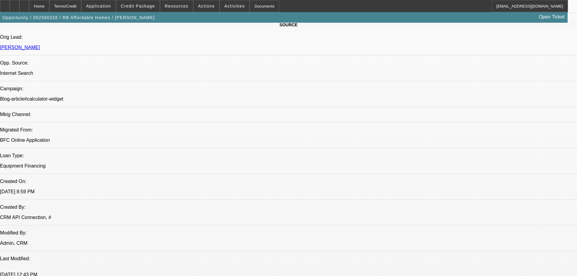
drag, startPoint x: 199, startPoint y: 163, endPoint x: 200, endPoint y: 204, distance: 41.8
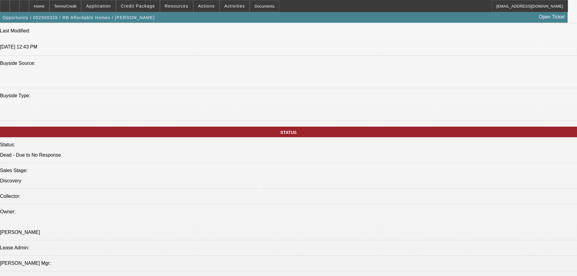
scroll to position [252, 0]
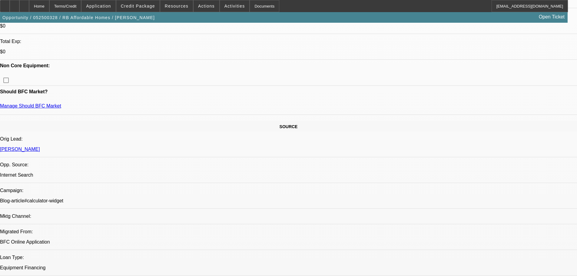
drag, startPoint x: 298, startPoint y: 191, endPoint x: 21, endPoint y: 163, distance: 278.1
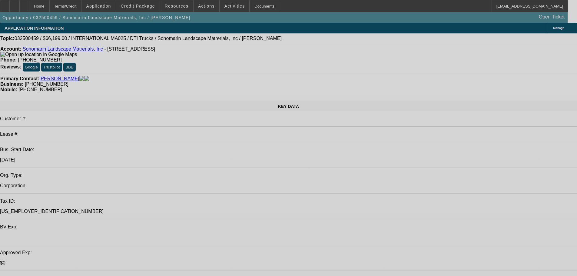
select select "0"
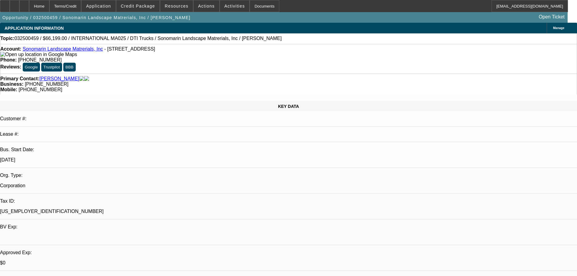
select select "6"
select select "0"
select select "0.1"
select select "4"
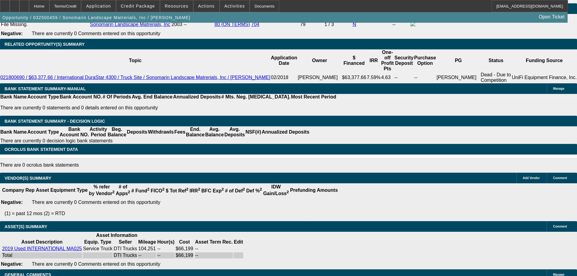
drag, startPoint x: 228, startPoint y: 277, endPoint x: 229, endPoint y: 289, distance: 12.2
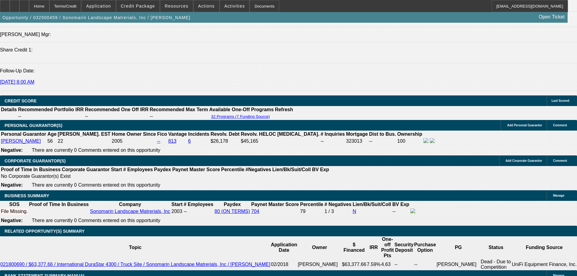
drag, startPoint x: 266, startPoint y: 263, endPoint x: 271, endPoint y: 212, distance: 50.5
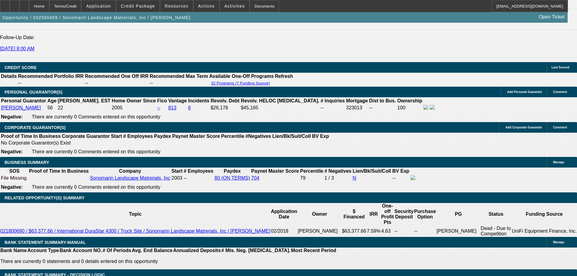
scroll to position [826, 0]
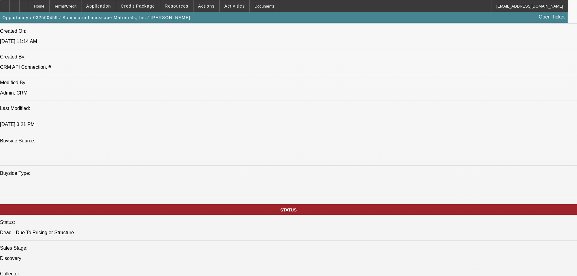
scroll to position [0, 0]
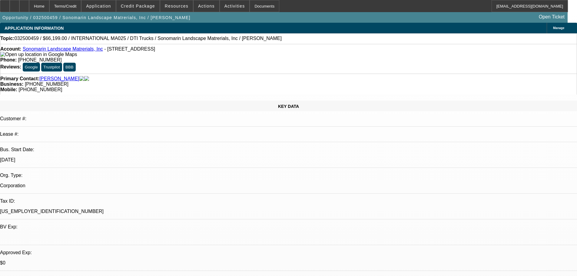
drag, startPoint x: 232, startPoint y: 201, endPoint x: 251, endPoint y: 62, distance: 140.5
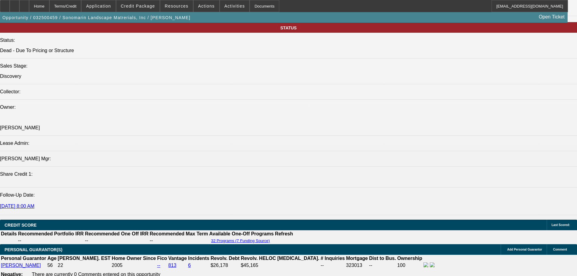
drag, startPoint x: 277, startPoint y: 160, endPoint x: 278, endPoint y: 194, distance: 33.6
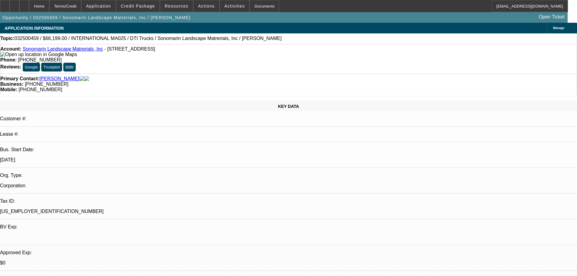
drag, startPoint x: 296, startPoint y: 119, endPoint x: 301, endPoint y: 30, distance: 88.8
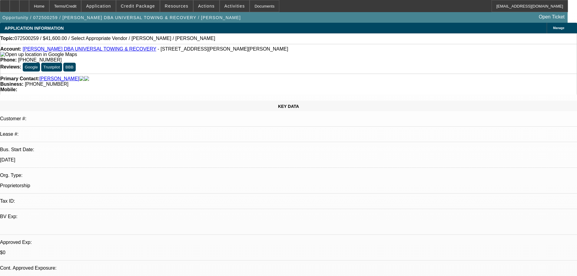
select select "0"
select select "0.1"
select select "0.2"
select select "2"
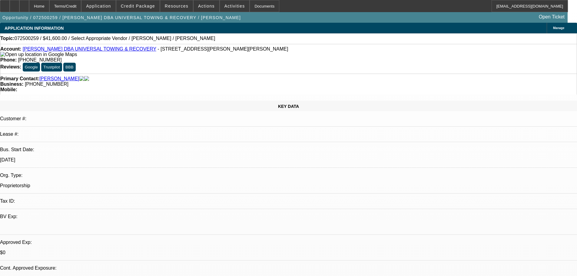
select select "0.1"
select select "1"
select select "4"
select select "1"
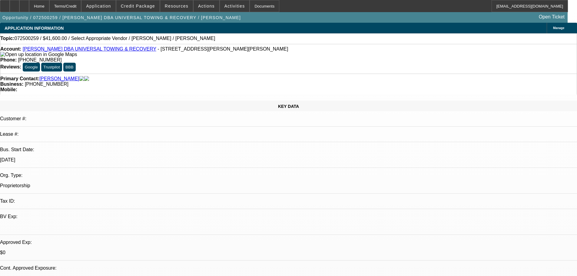
select select "2"
select select "4"
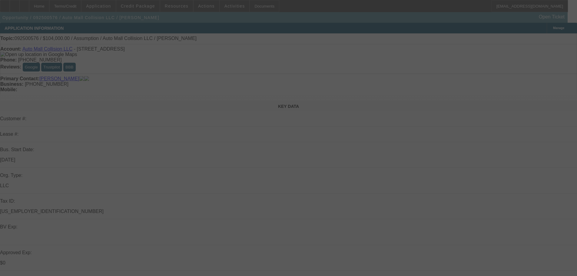
select select "0"
select select "2"
select select "0.1"
select select "4"
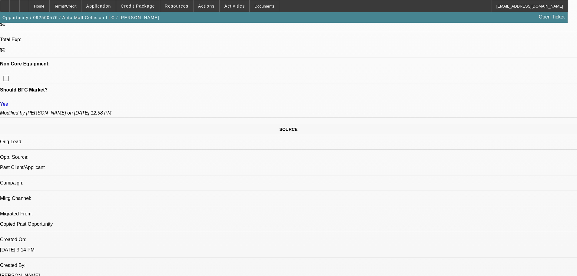
drag, startPoint x: 258, startPoint y: 132, endPoint x: 273, endPoint y: 170, distance: 41.0
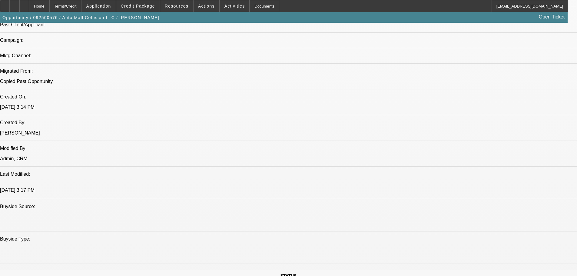
scroll to position [758, 0]
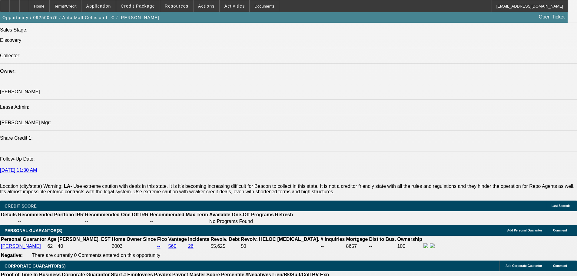
drag, startPoint x: 230, startPoint y: 122, endPoint x: 249, endPoint y: 195, distance: 75.4
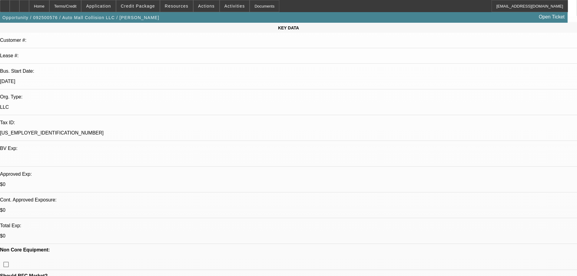
scroll to position [0, 0]
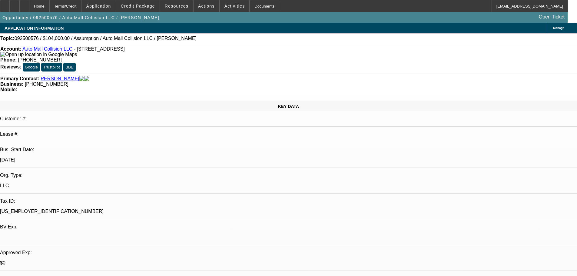
drag, startPoint x: 249, startPoint y: 199, endPoint x: 288, endPoint y: 117, distance: 90.8
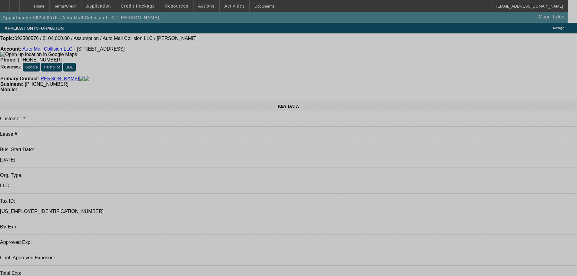
select select "0"
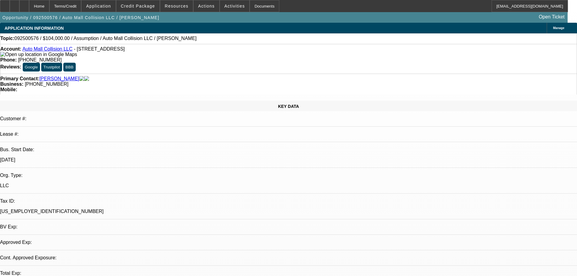
select select "2"
select select "0.1"
select select "4"
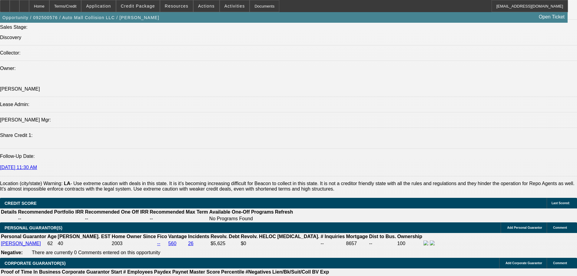
drag, startPoint x: 205, startPoint y: 154, endPoint x: 222, endPoint y: 234, distance: 81.6
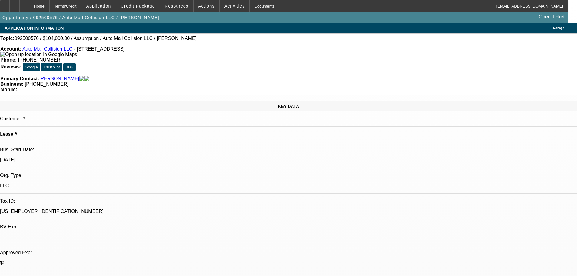
drag, startPoint x: 227, startPoint y: 219, endPoint x: 230, endPoint y: 94, distance: 125.0
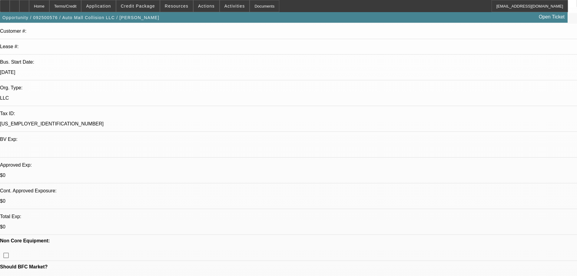
scroll to position [151, 0]
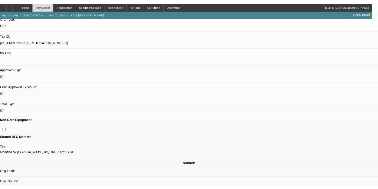
scroll to position [157, 0]
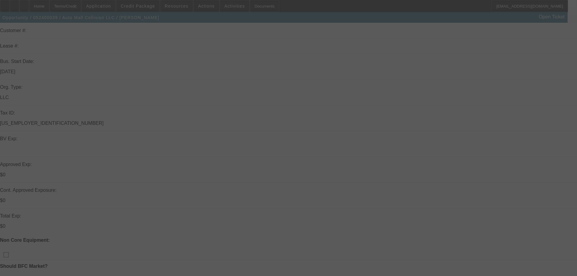
scroll to position [151, 0]
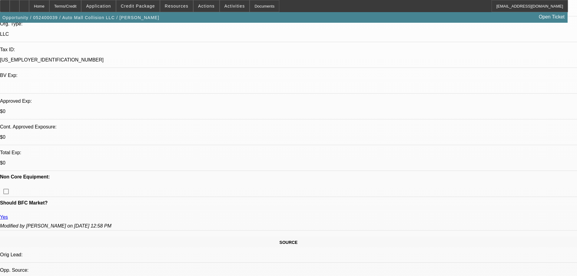
select select "0"
select select "2"
select select "0.1"
select select "4"
